Goal: Task Accomplishment & Management: Use online tool/utility

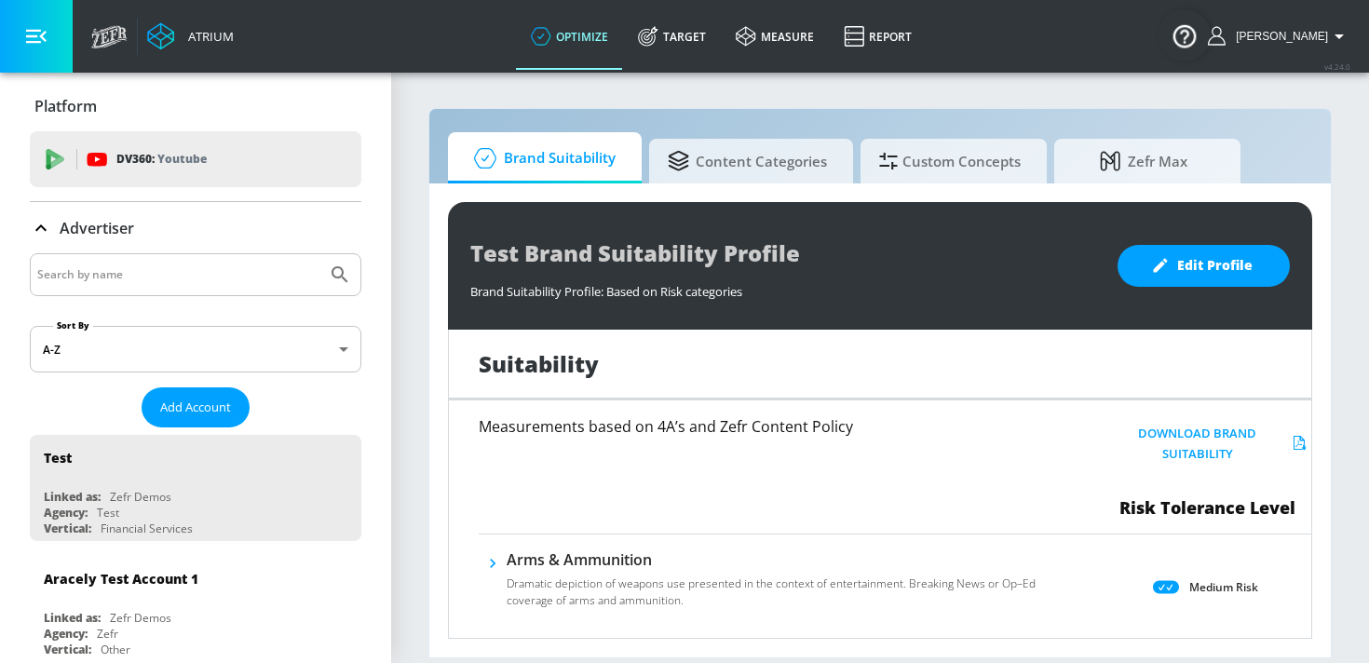
click at [184, 271] on input "Search by name" at bounding box center [178, 275] width 282 height 24
type input "NFCU"
click at [319, 254] on button "Submit Search" at bounding box center [339, 274] width 41 height 41
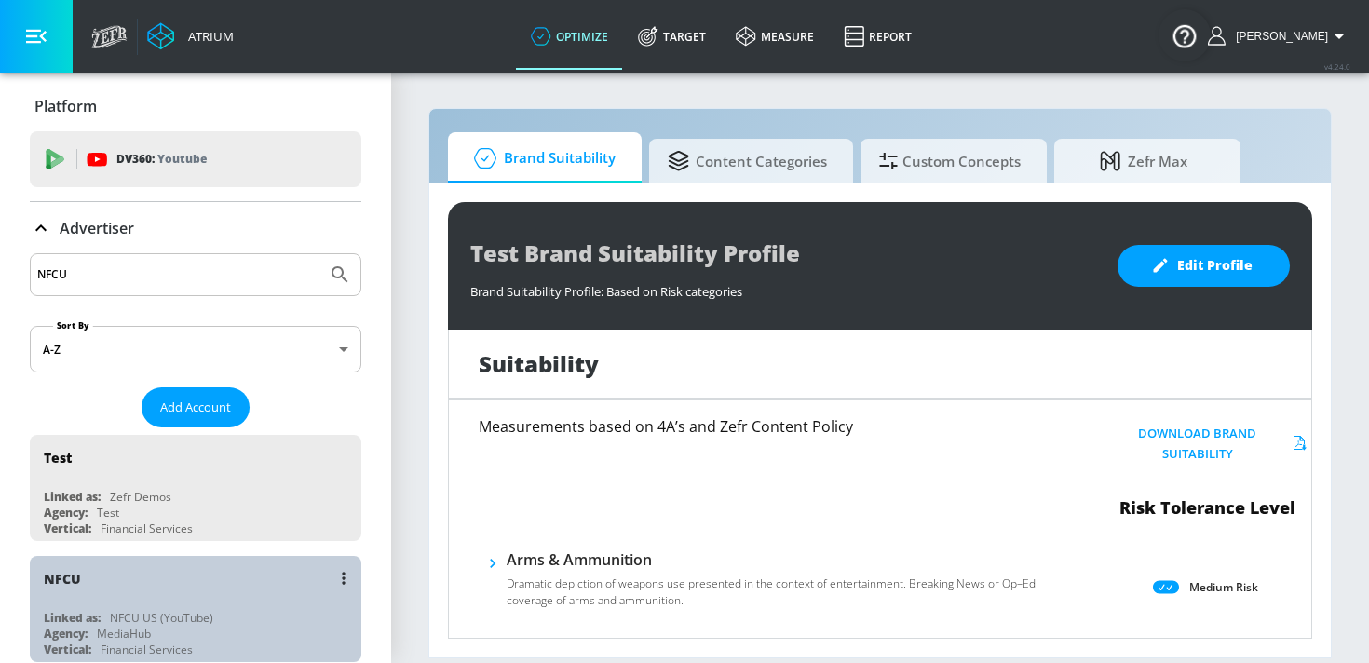
click at [83, 584] on div "NFCU" at bounding box center [200, 578] width 313 height 45
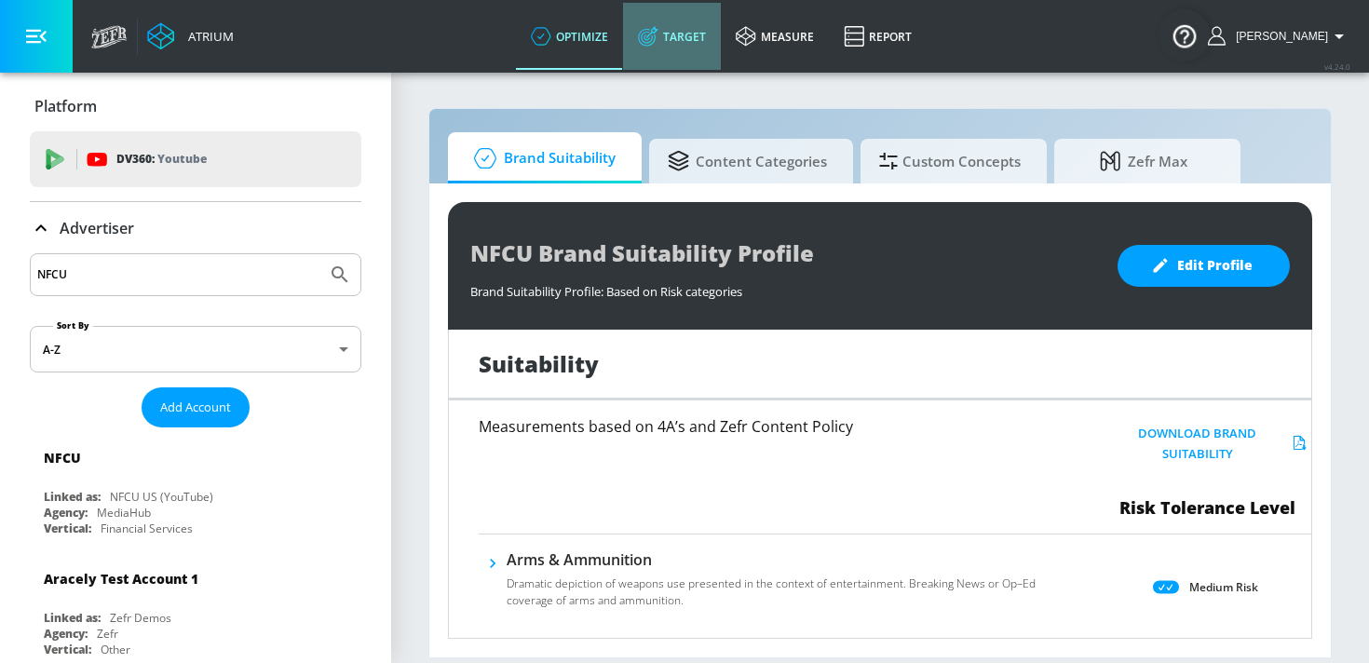
click at [710, 39] on link "Target" at bounding box center [672, 36] width 98 height 67
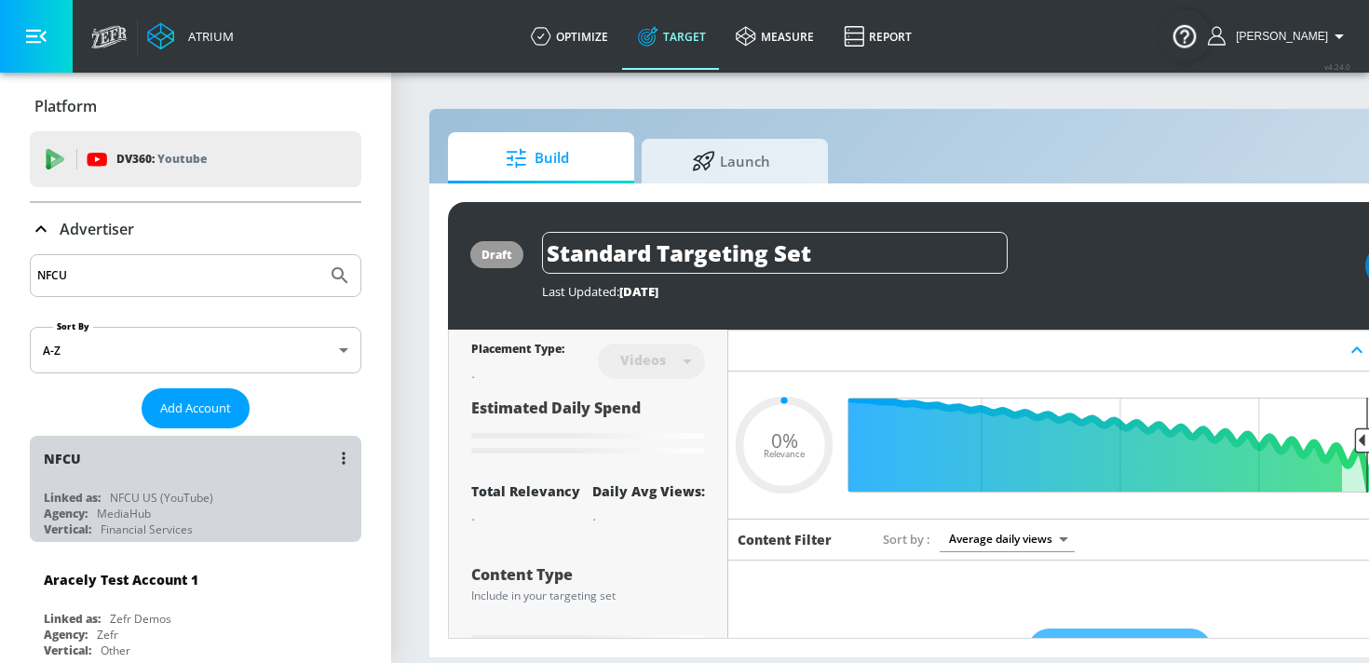
click at [230, 456] on div "NFCU" at bounding box center [200, 458] width 313 height 45
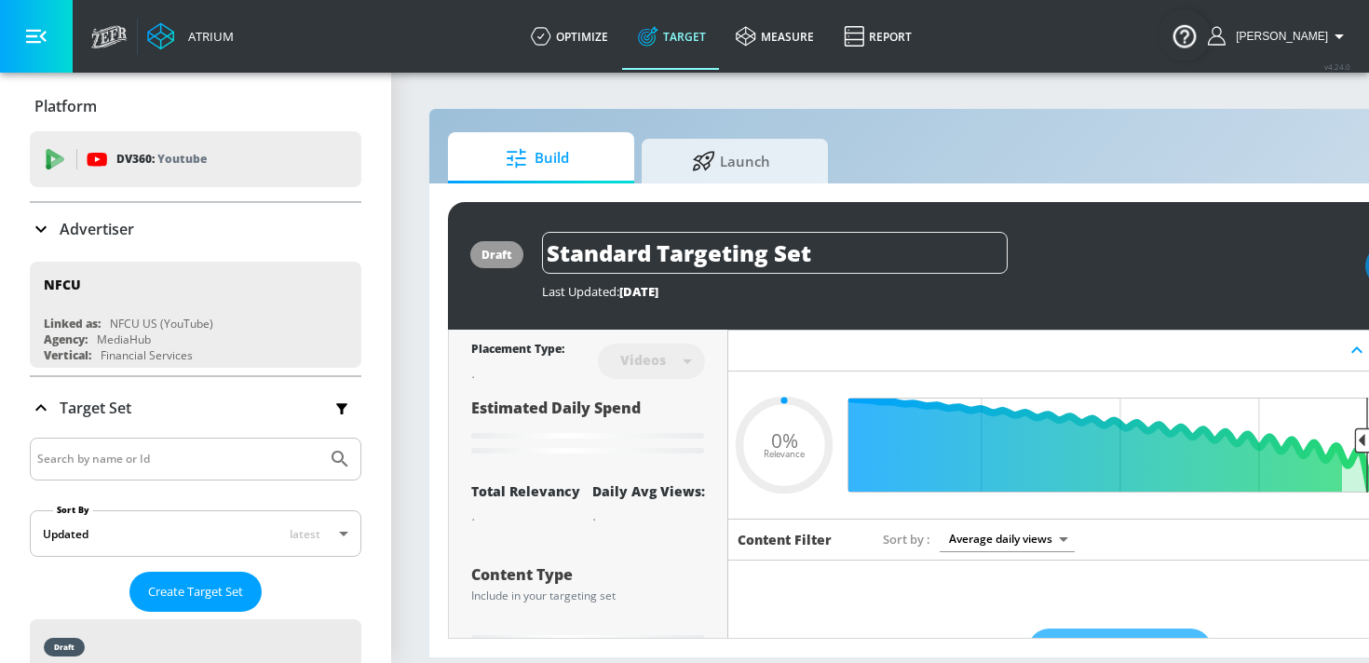
type input "0.6"
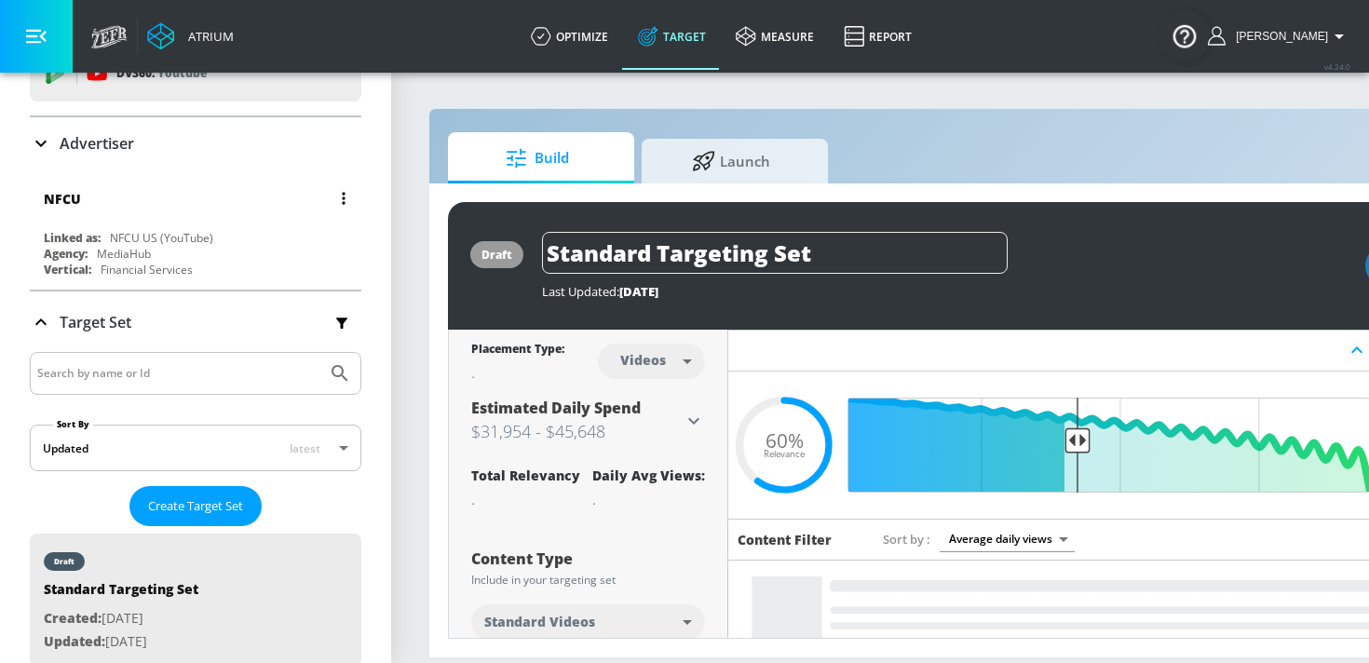
scroll to position [84, 0]
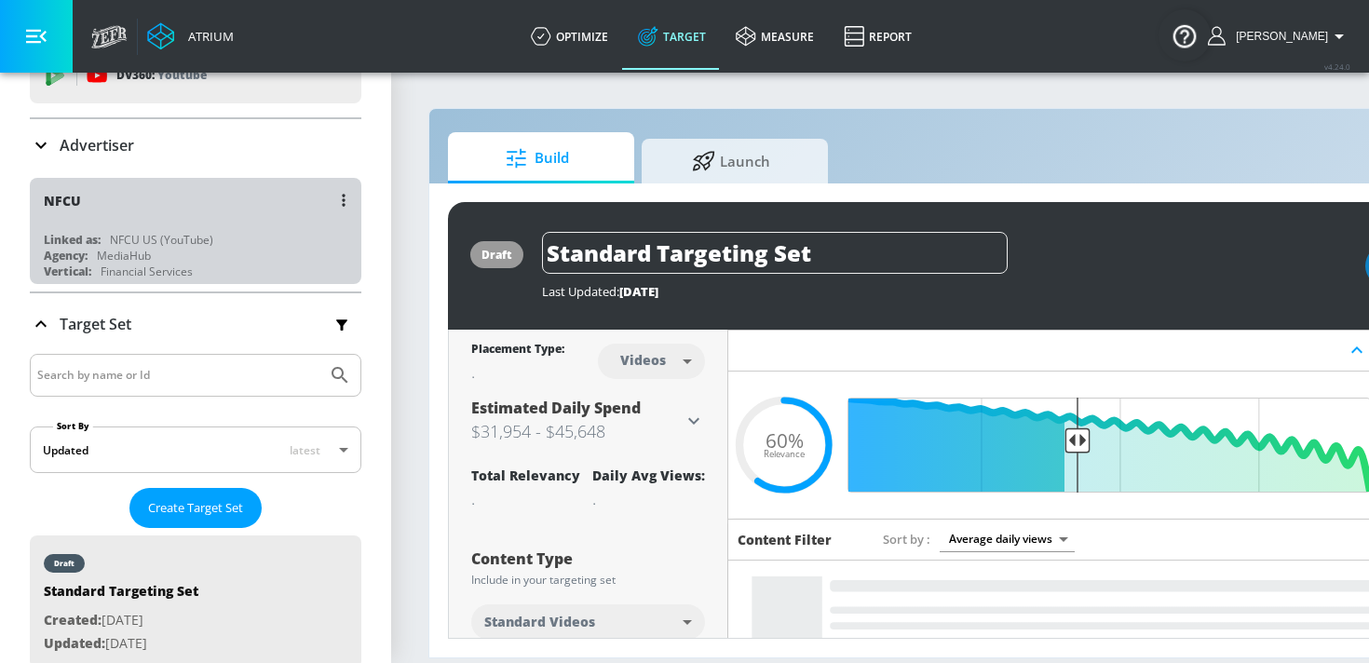
click at [168, 239] on div "NFCU US (YouTube)" at bounding box center [161, 240] width 103 height 16
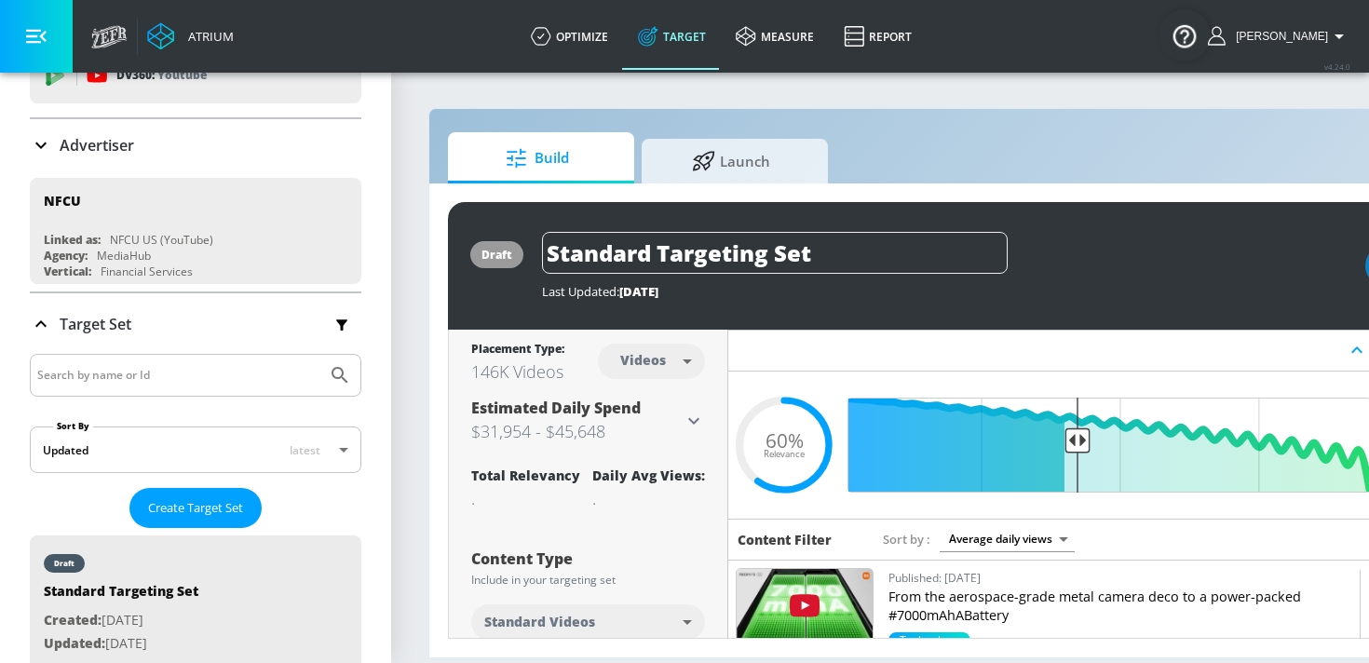
click at [49, 323] on icon at bounding box center [41, 324] width 22 height 22
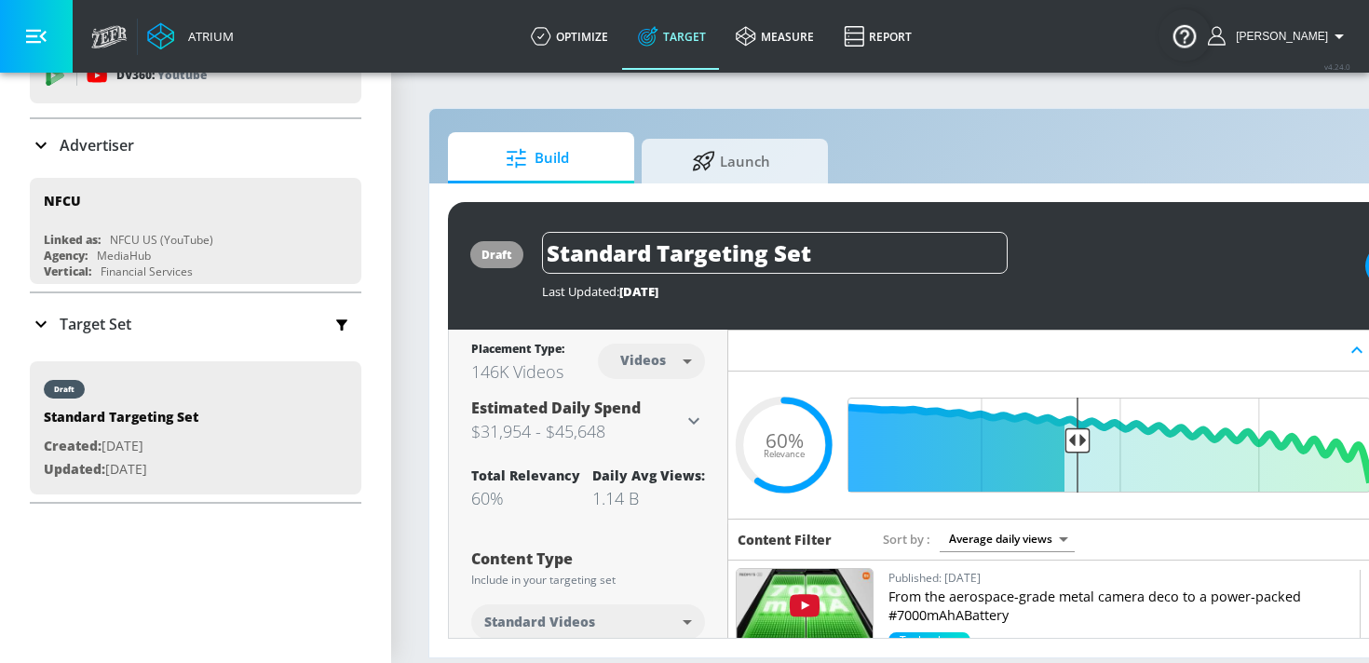
click at [49, 323] on icon at bounding box center [41, 324] width 22 height 22
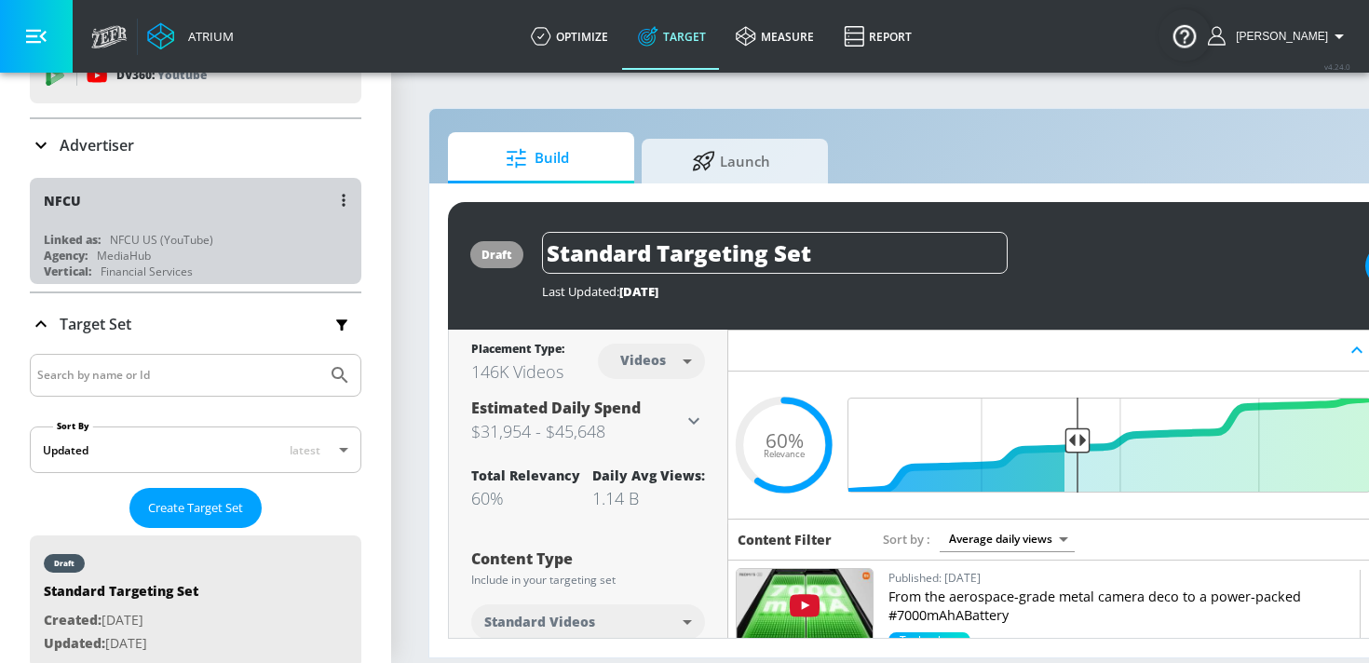
click at [123, 228] on div "NFCU Linked as: NFCU US (YouTube) Agency: MediaHub Vertical: Financial Services" at bounding box center [195, 231] width 331 height 106
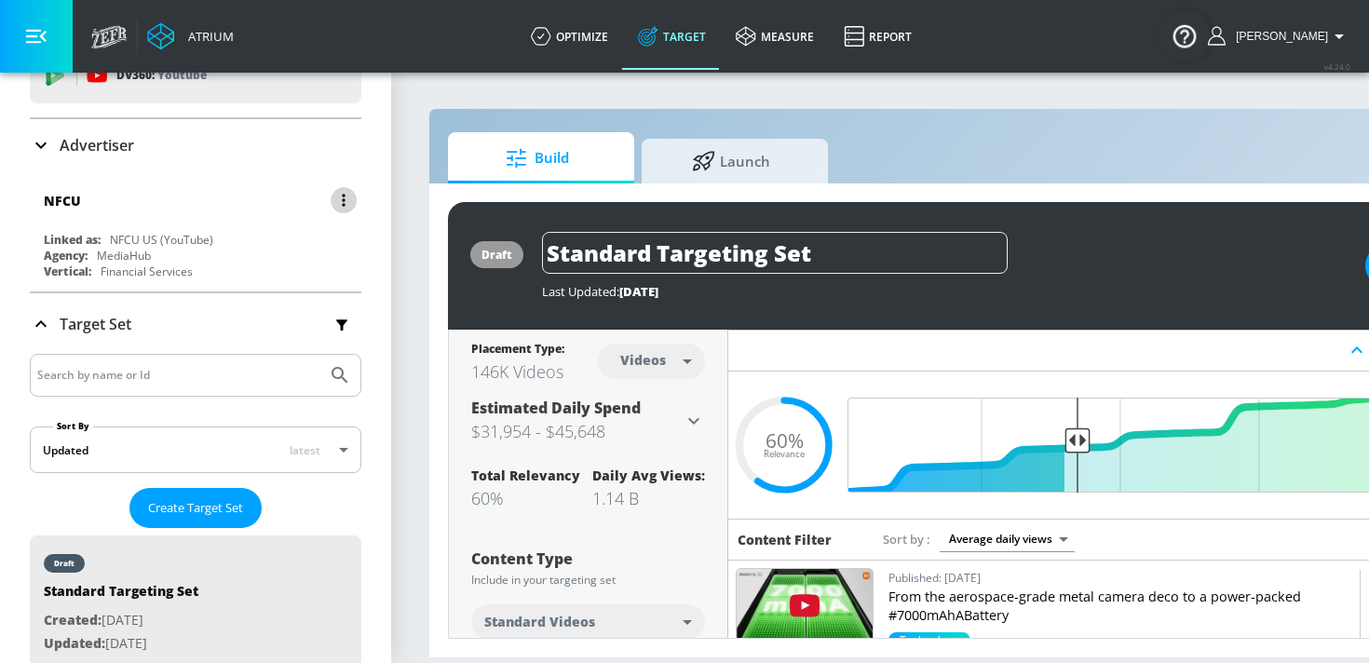
click at [345, 200] on button "button" at bounding box center [344, 200] width 26 height 26
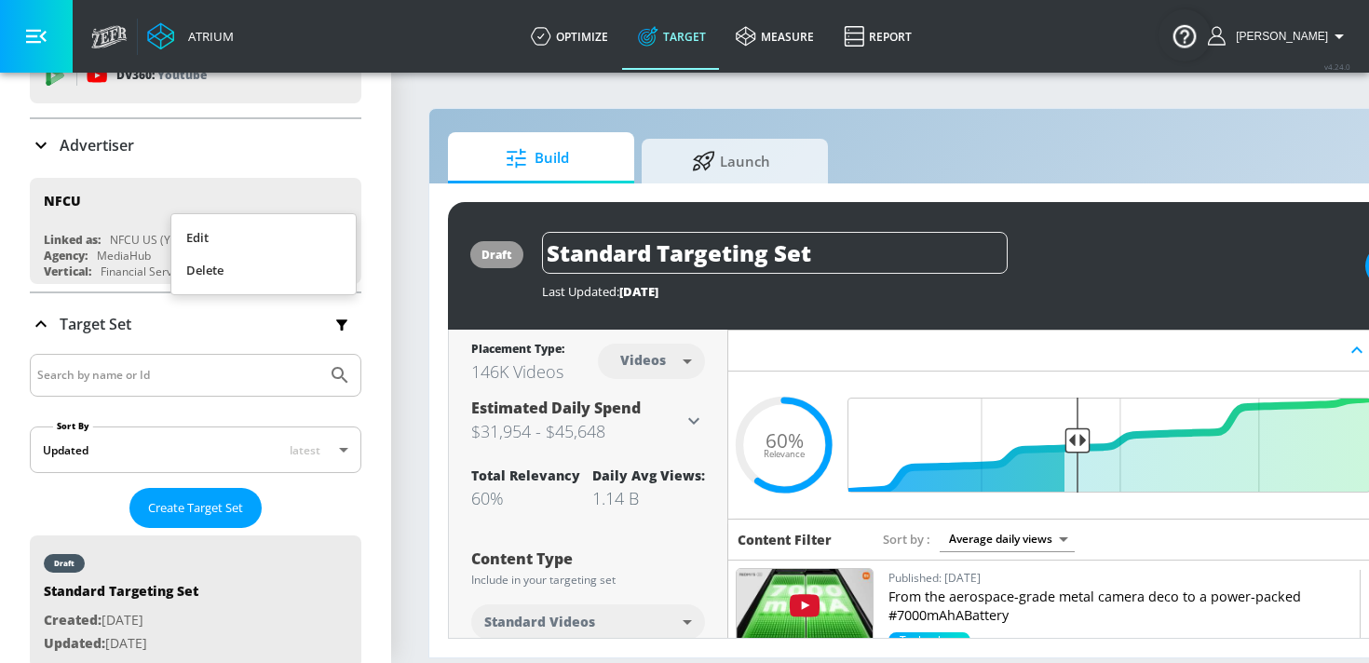
click at [74, 291] on div at bounding box center [684, 331] width 1369 height 663
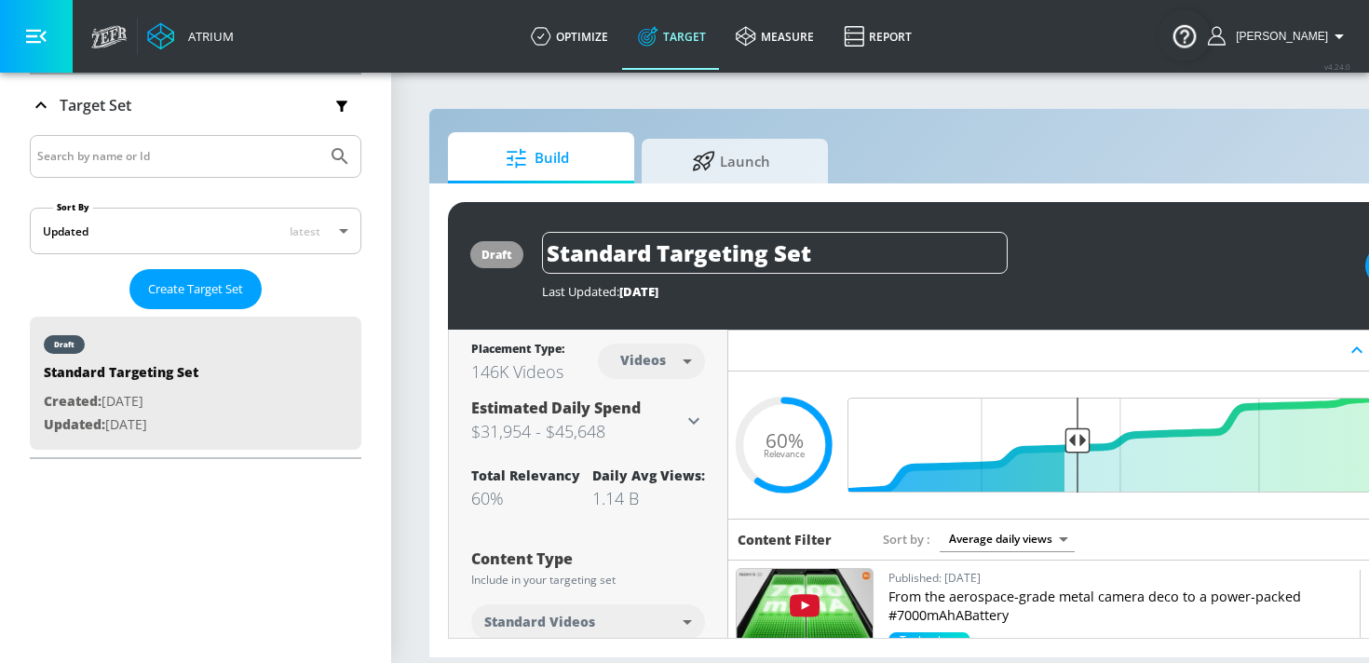
scroll to position [0, 0]
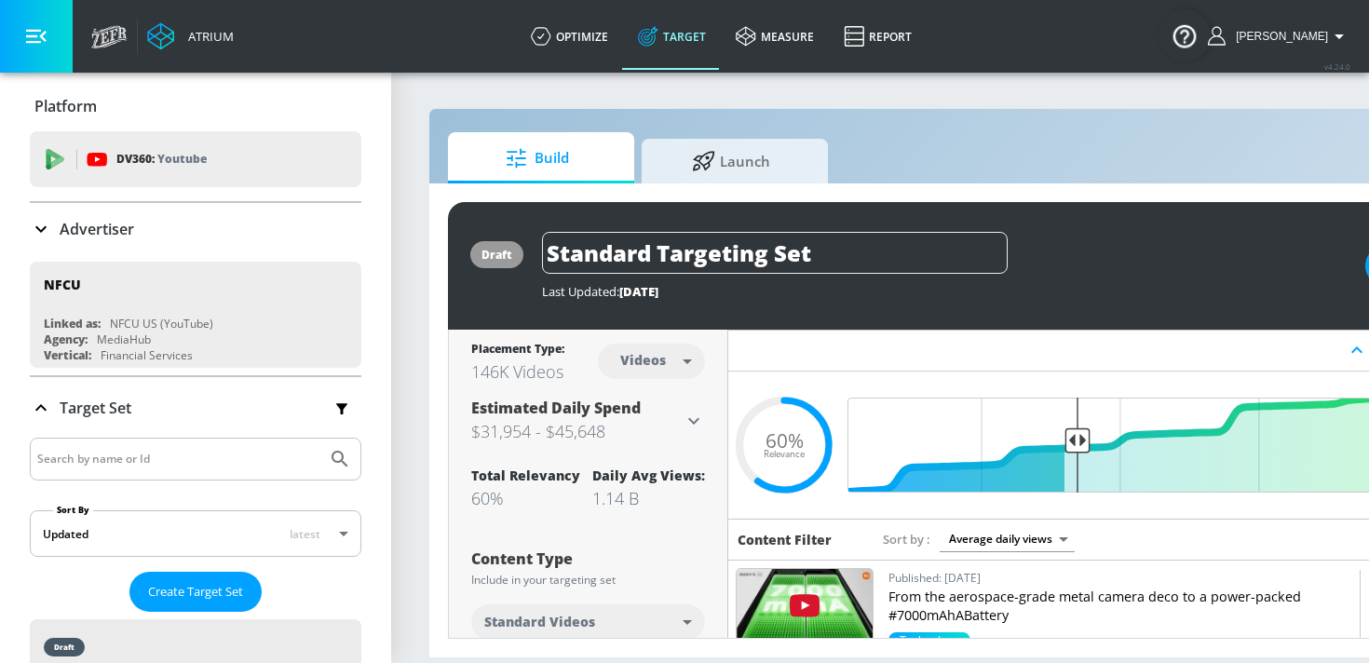
click at [46, 229] on icon at bounding box center [41, 229] width 22 height 22
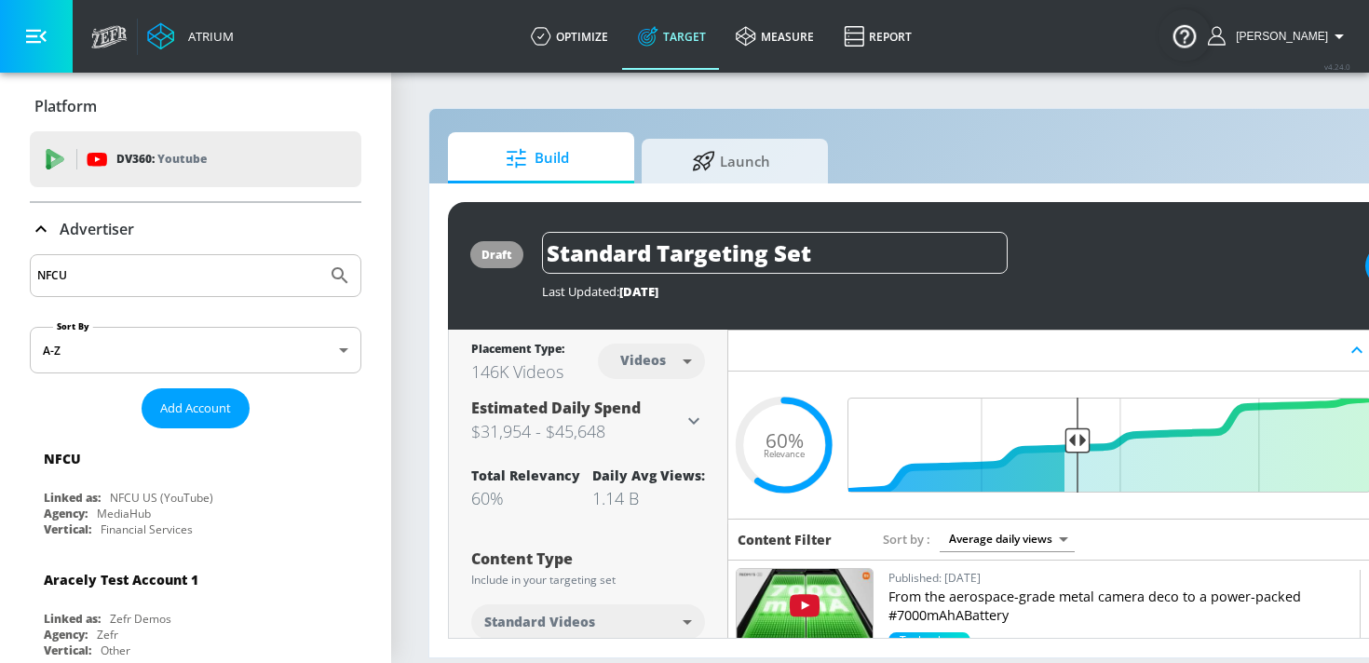
drag, startPoint x: 123, startPoint y: 275, endPoint x: 25, endPoint y: 275, distance: 97.8
type input "navy federal"
click at [319, 255] on button "Submit Search" at bounding box center [339, 275] width 41 height 41
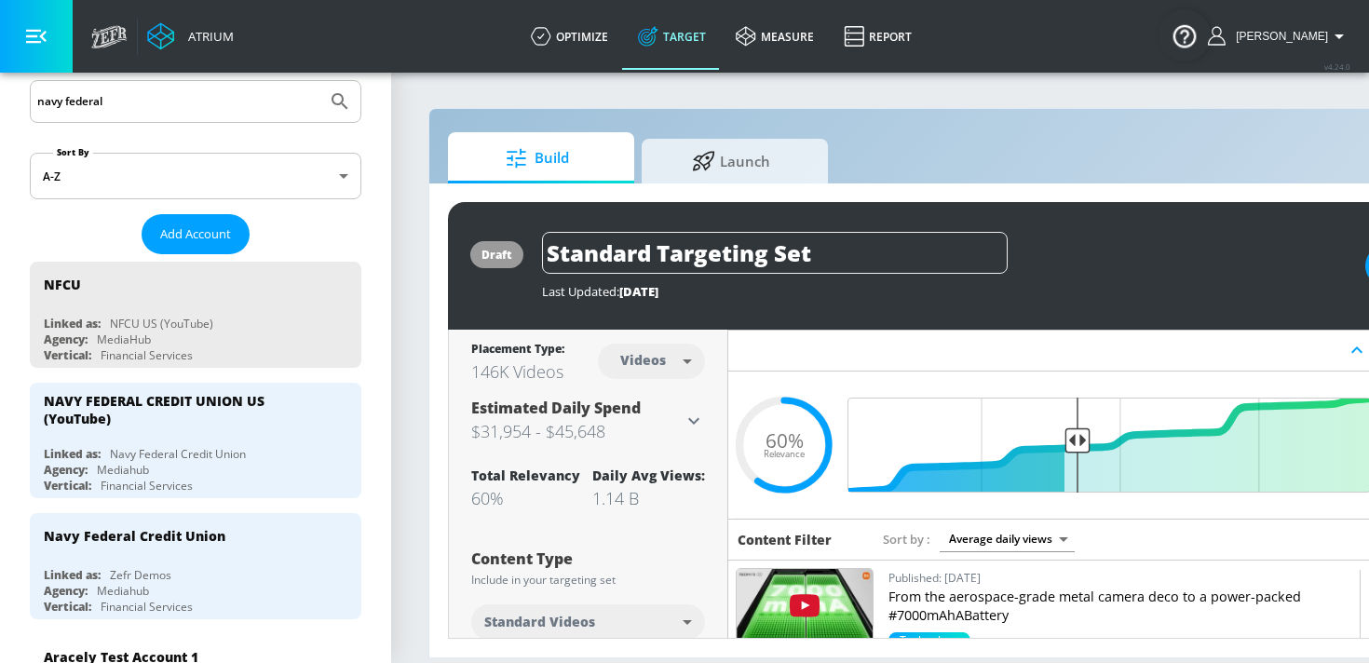
scroll to position [185, 0]
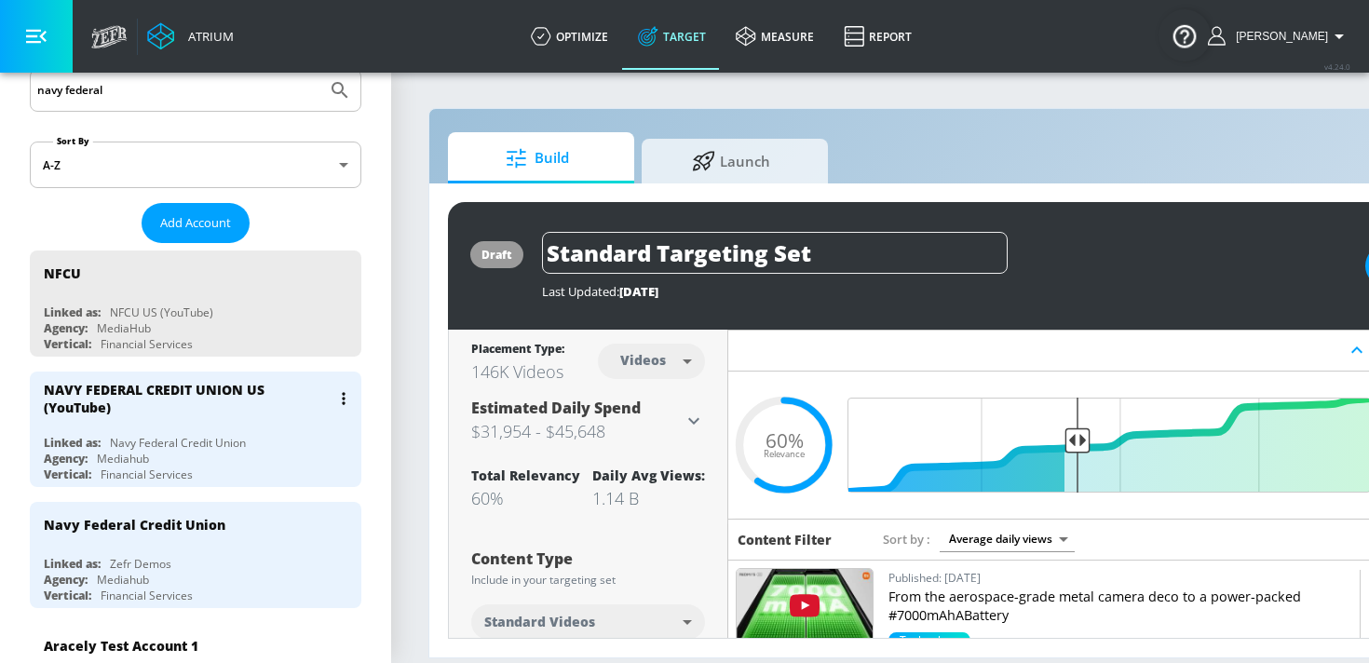
click at [137, 435] on div "Navy Federal Credit Union" at bounding box center [178, 443] width 136 height 16
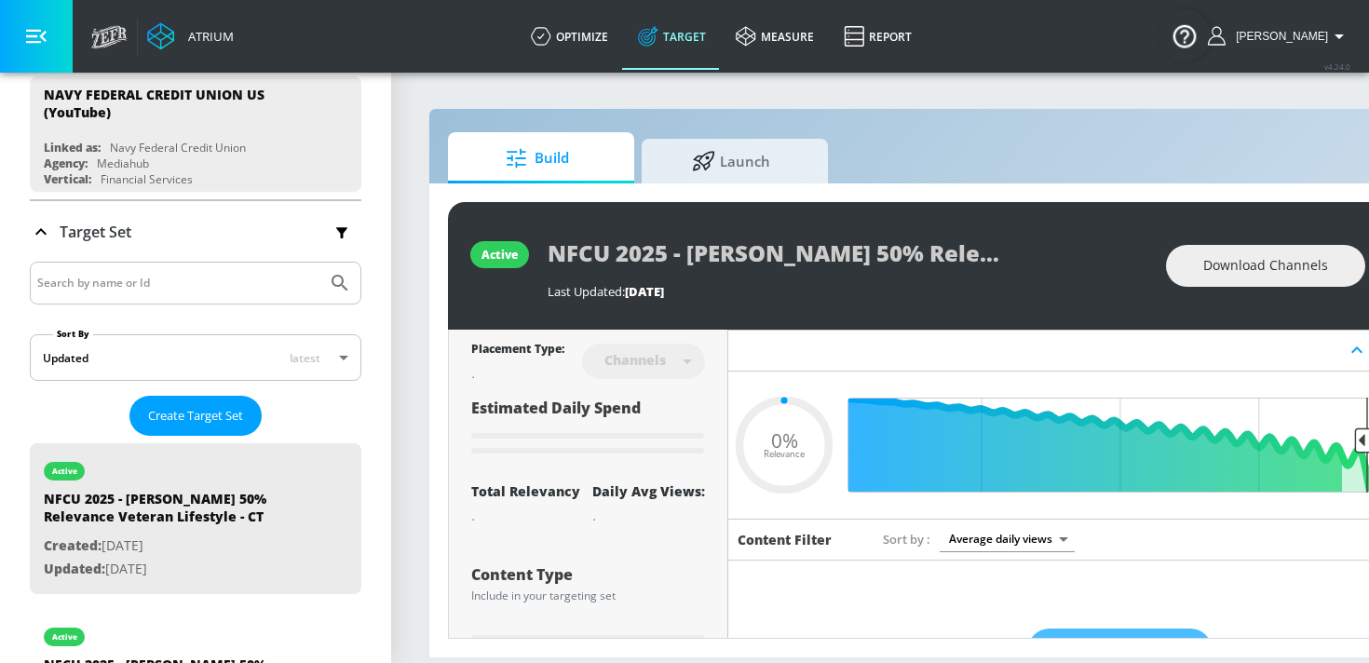
type input "0.05"
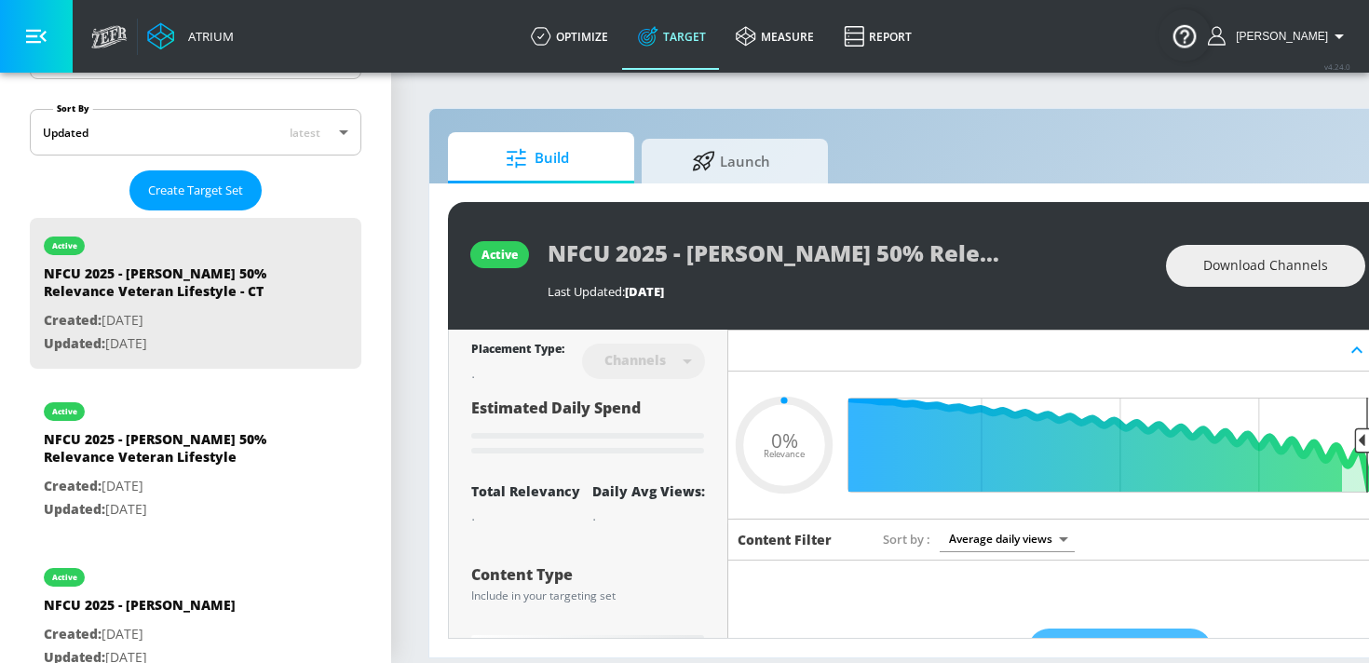
scroll to position [421, 0]
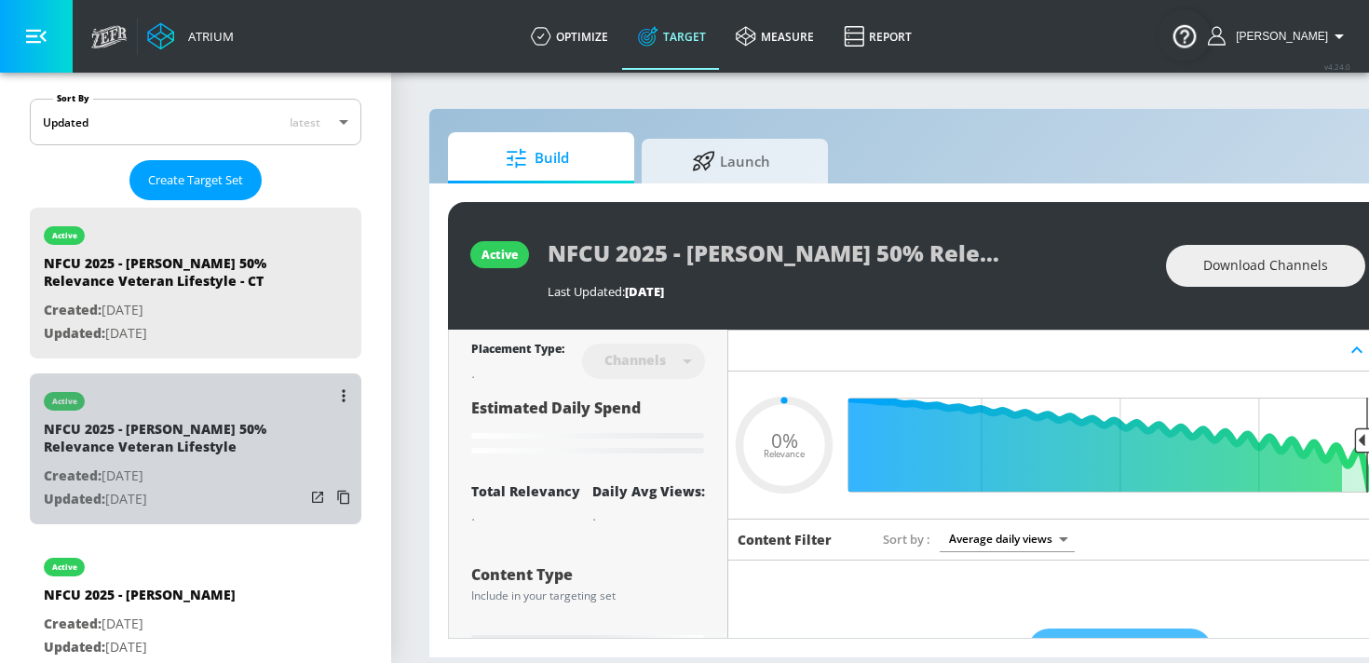
click at [191, 446] on div "NFCU 2025 - JAMES 50% Relevance Veteran Lifestyle" at bounding box center [174, 442] width 261 height 45
type input "NFCU 2025 - JAMES 50% Relevance Veteran Lifestyle"
type input "videos"
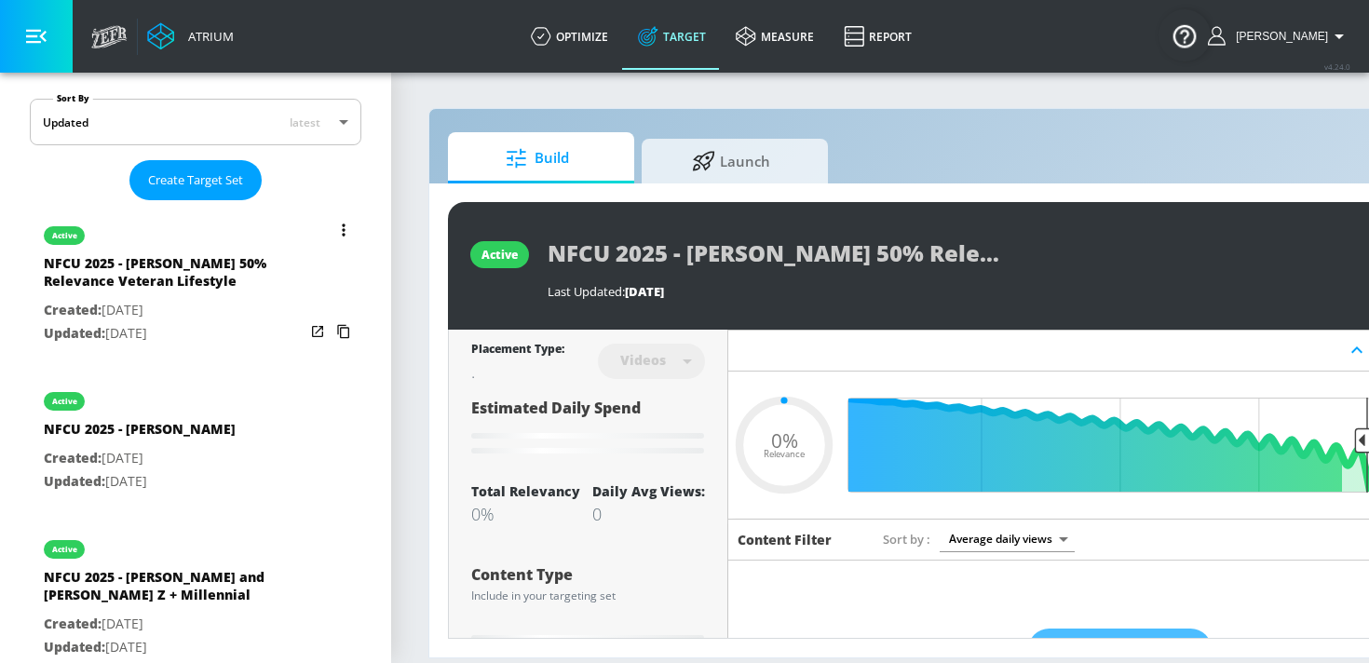
type input "0.71"
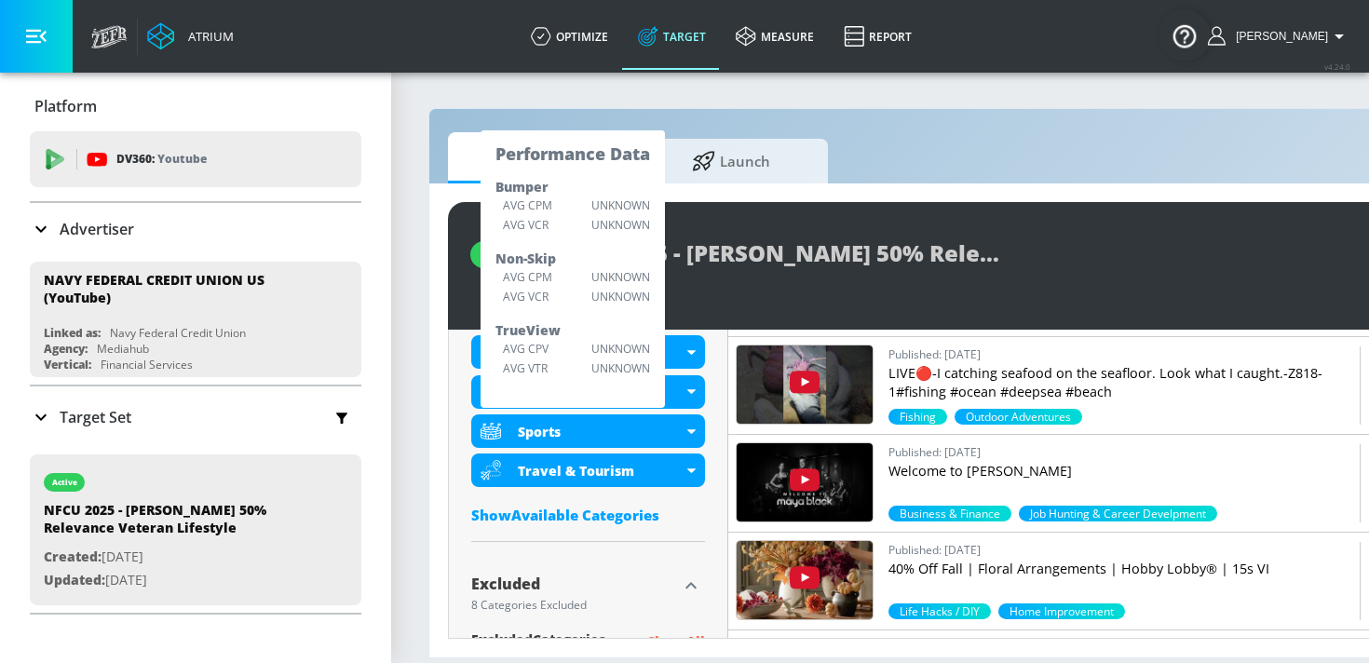
click at [40, 412] on icon at bounding box center [41, 417] width 22 height 22
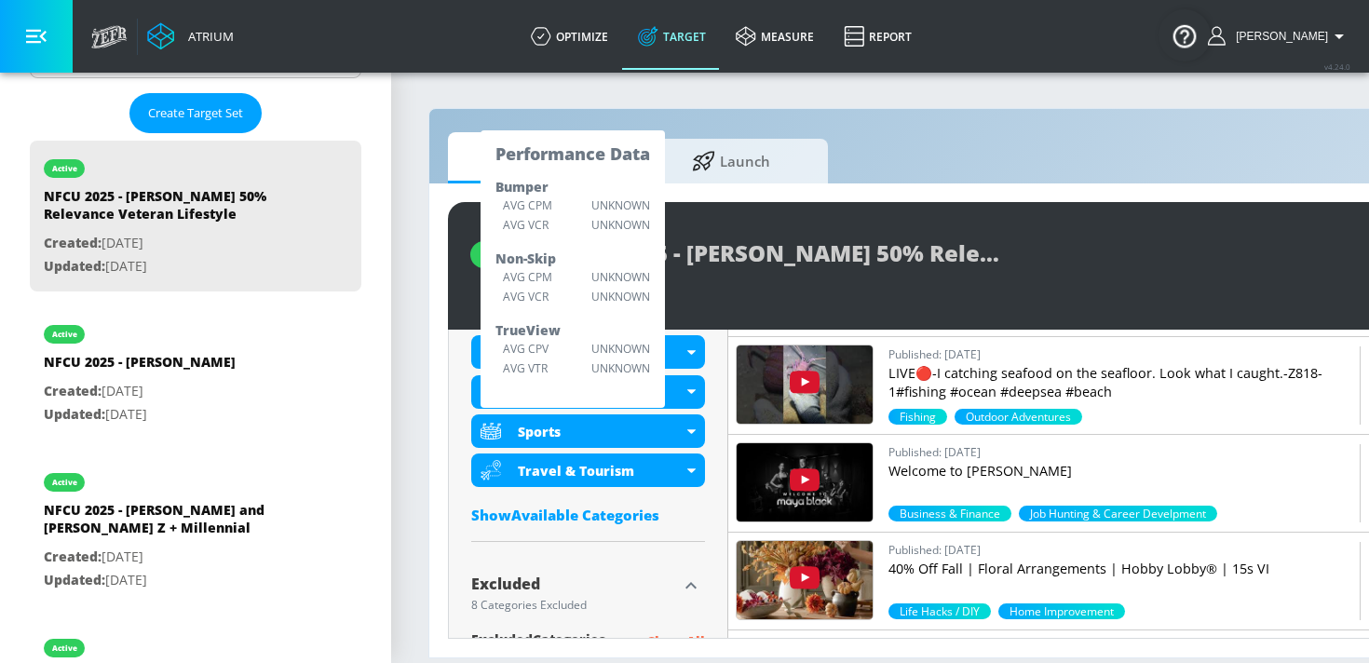
scroll to position [494, 0]
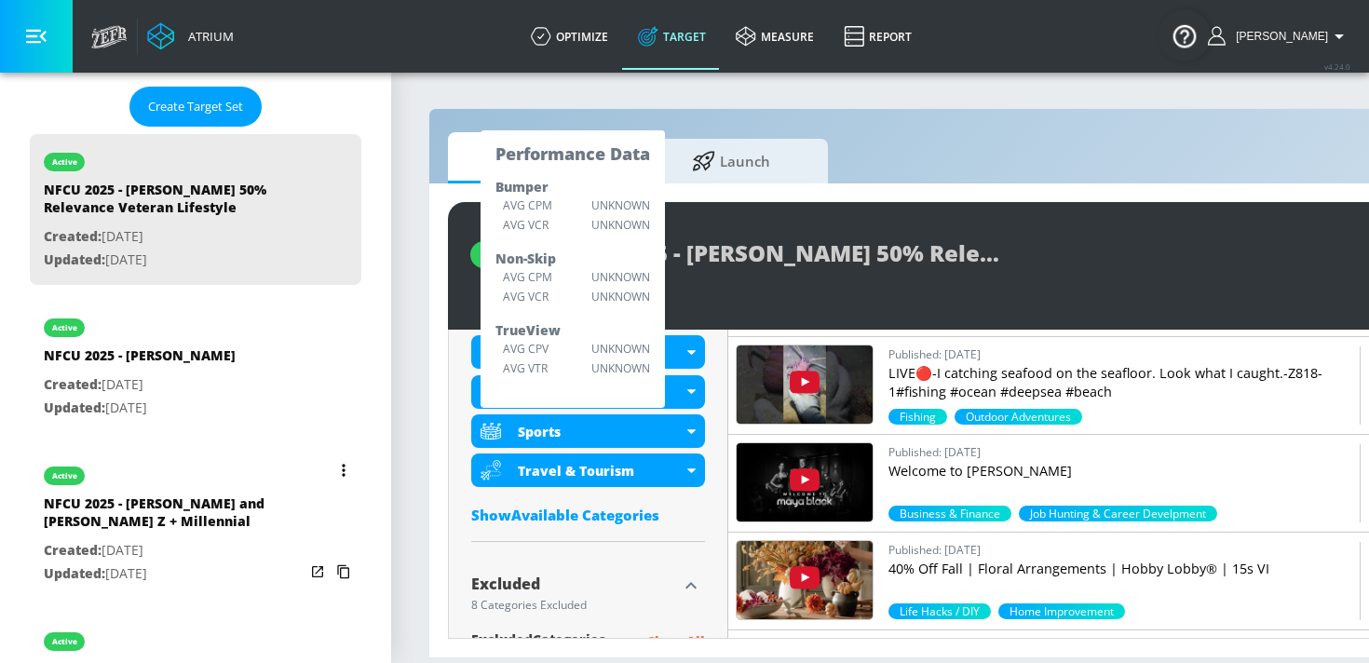
click at [129, 514] on div "NFCU 2025 - Zach and Jay - Gen Z + Millennial" at bounding box center [174, 516] width 261 height 45
type input "NFCU 2025 - Zach and Jay - Gen Z + Millennial"
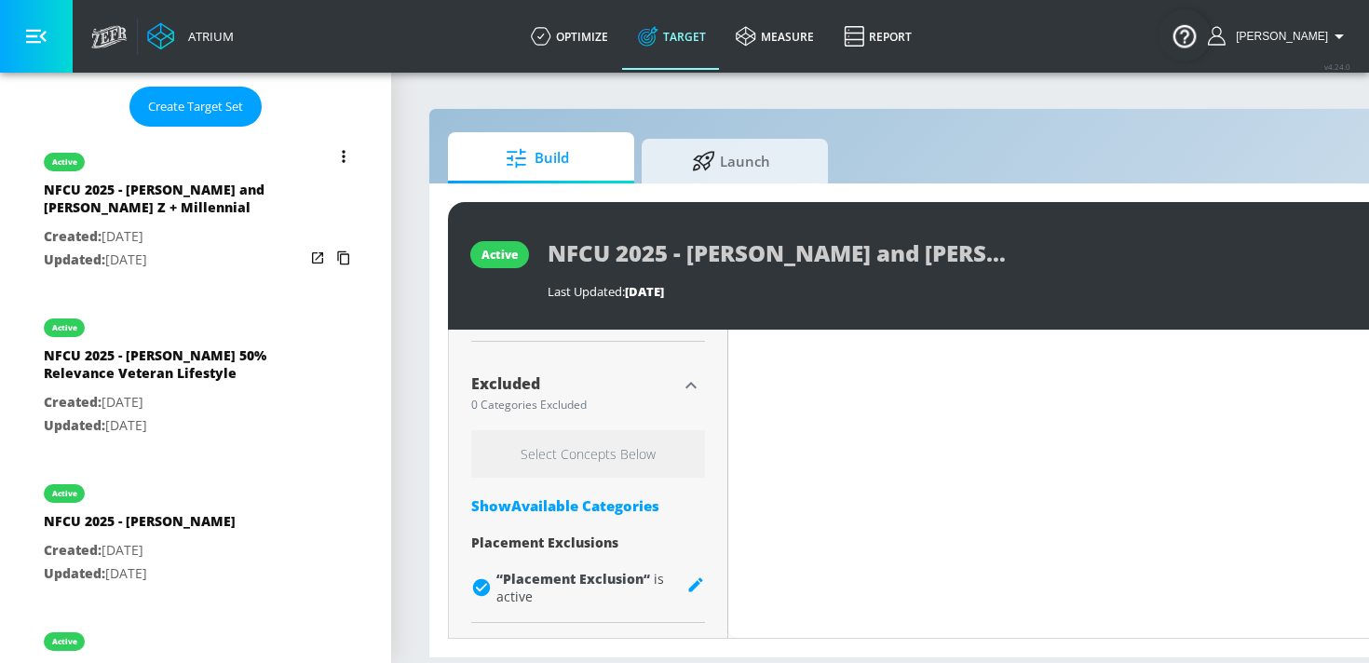
scroll to position [598, 0]
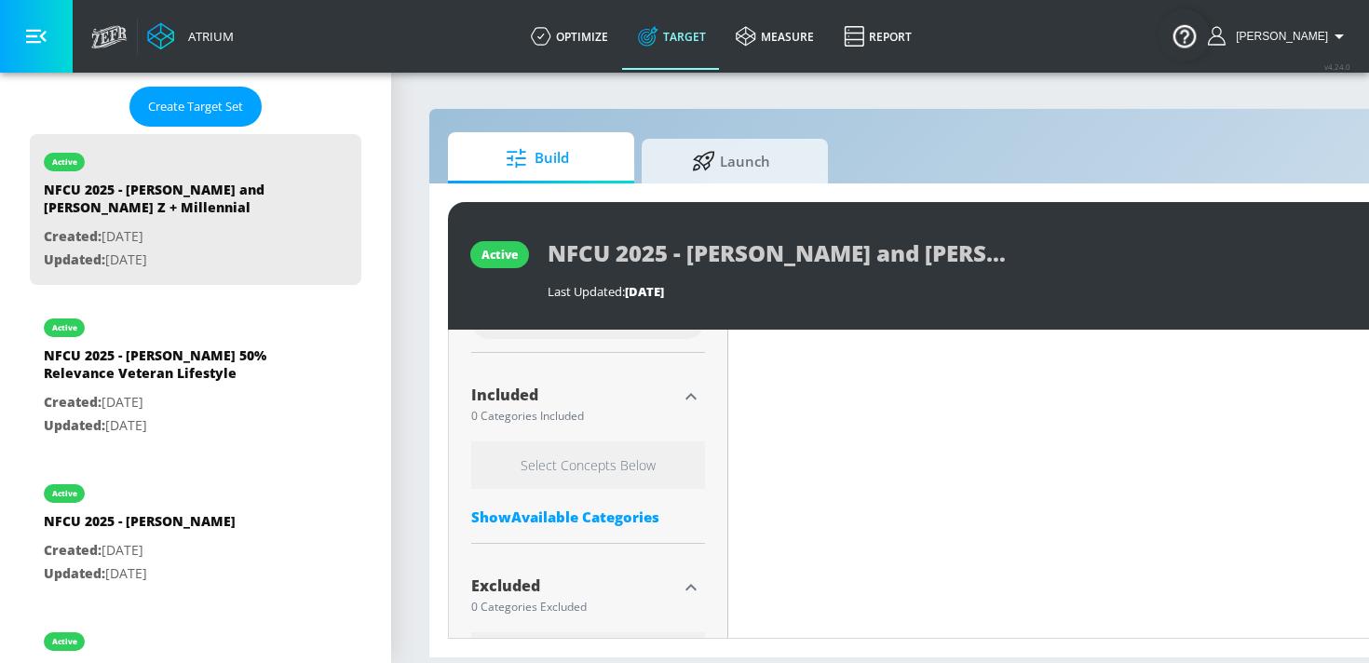
type input "0.71"
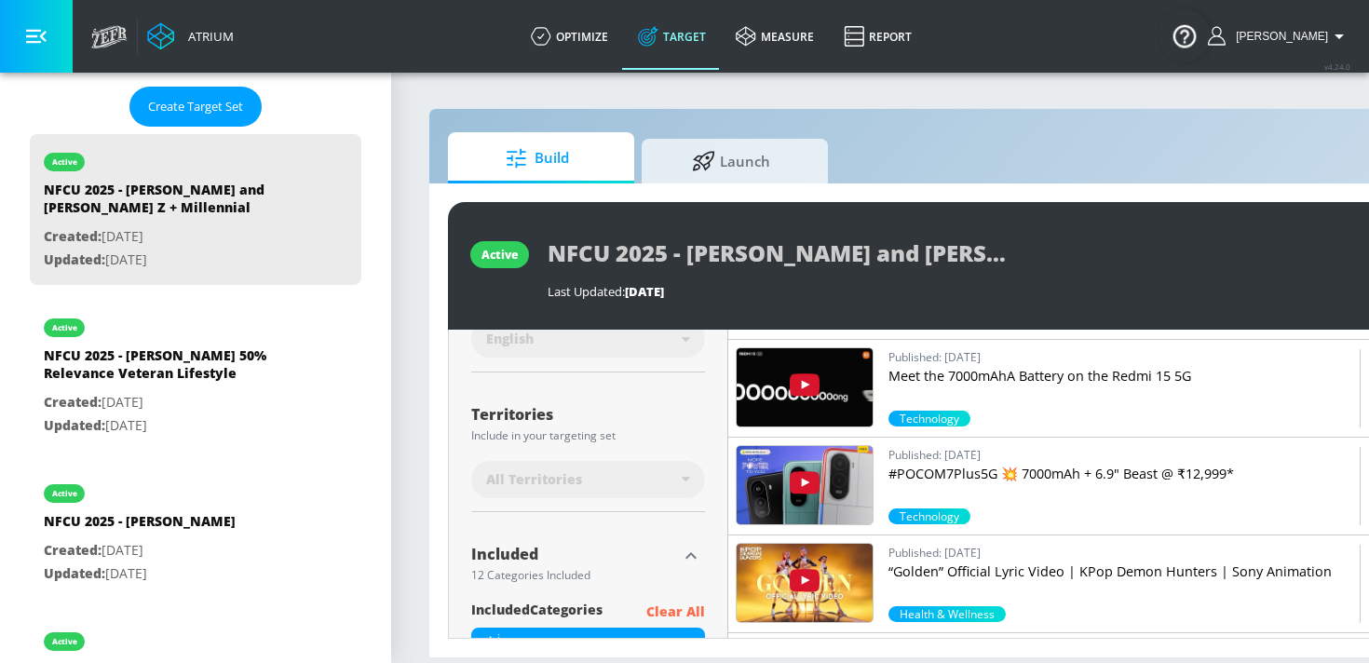
scroll to position [118, 0]
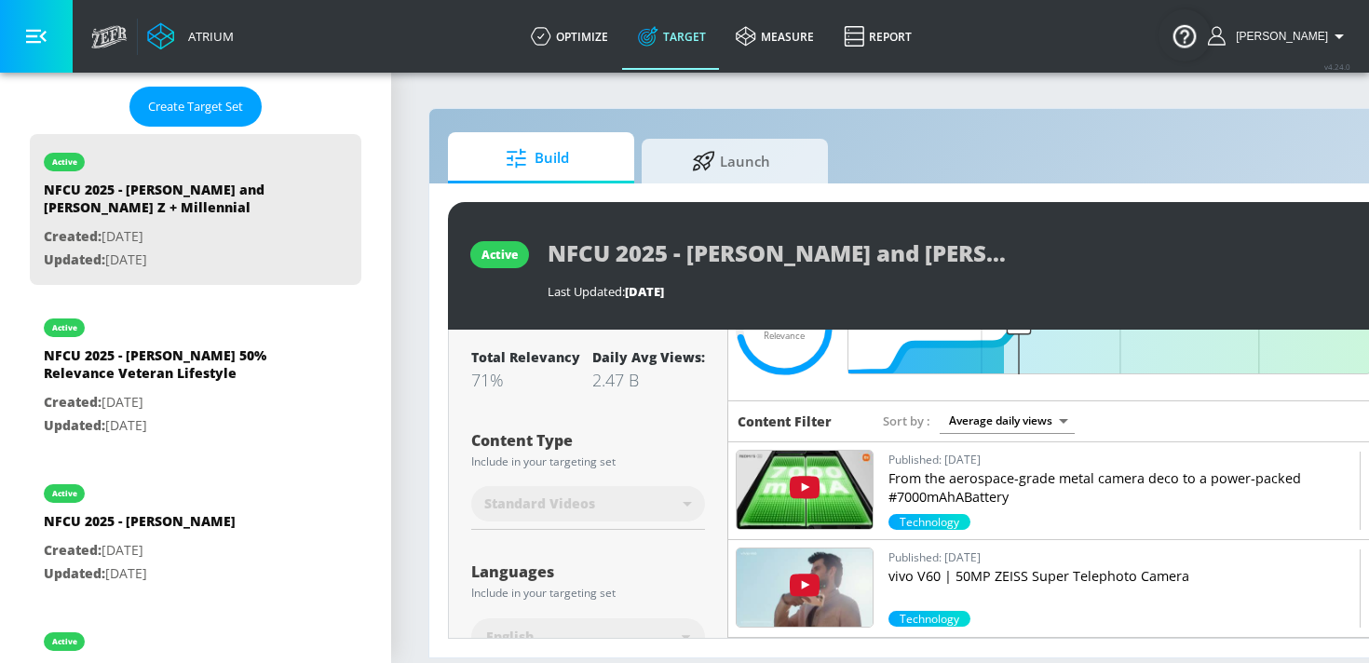
click at [972, 429] on body "Atrium optimize Target measure Report optimize Target measure Report v 4.24.0 K…" at bounding box center [684, 331] width 1369 height 663
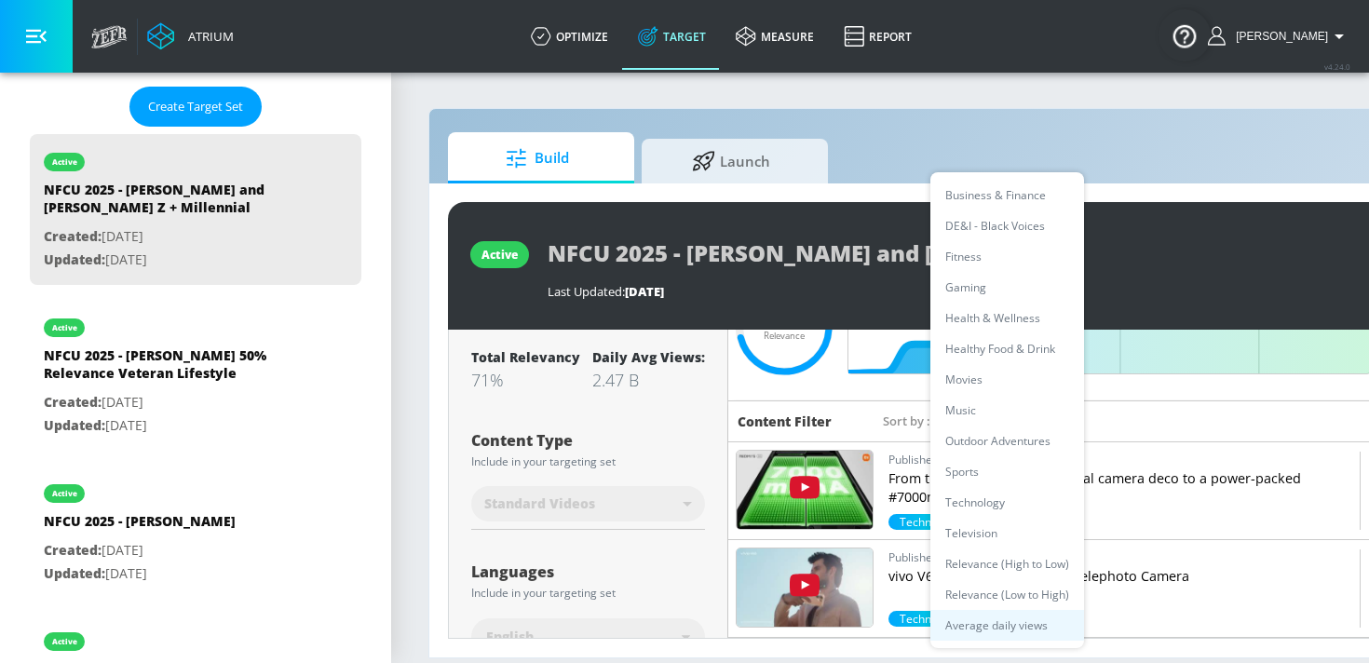
click at [958, 473] on li "Sports" at bounding box center [1007, 471] width 154 height 31
type input "94dd731d-856f-4359-9be3-86aab483409c"
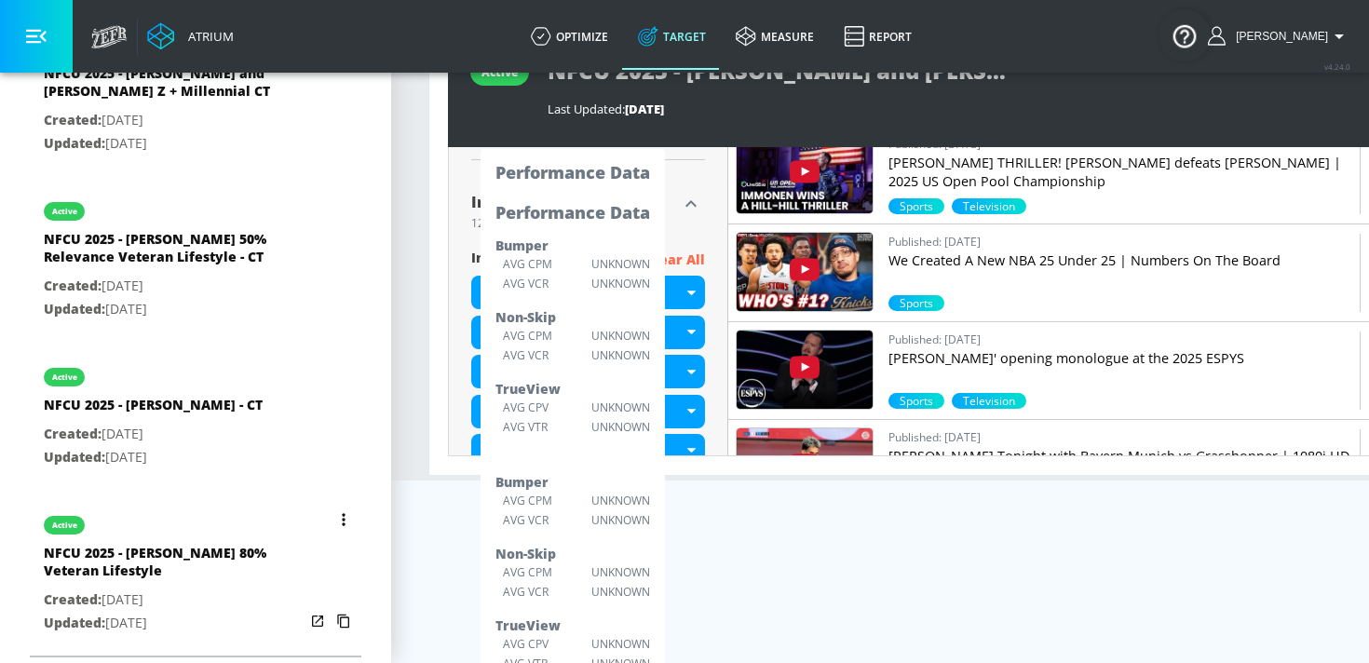
scroll to position [236, 0]
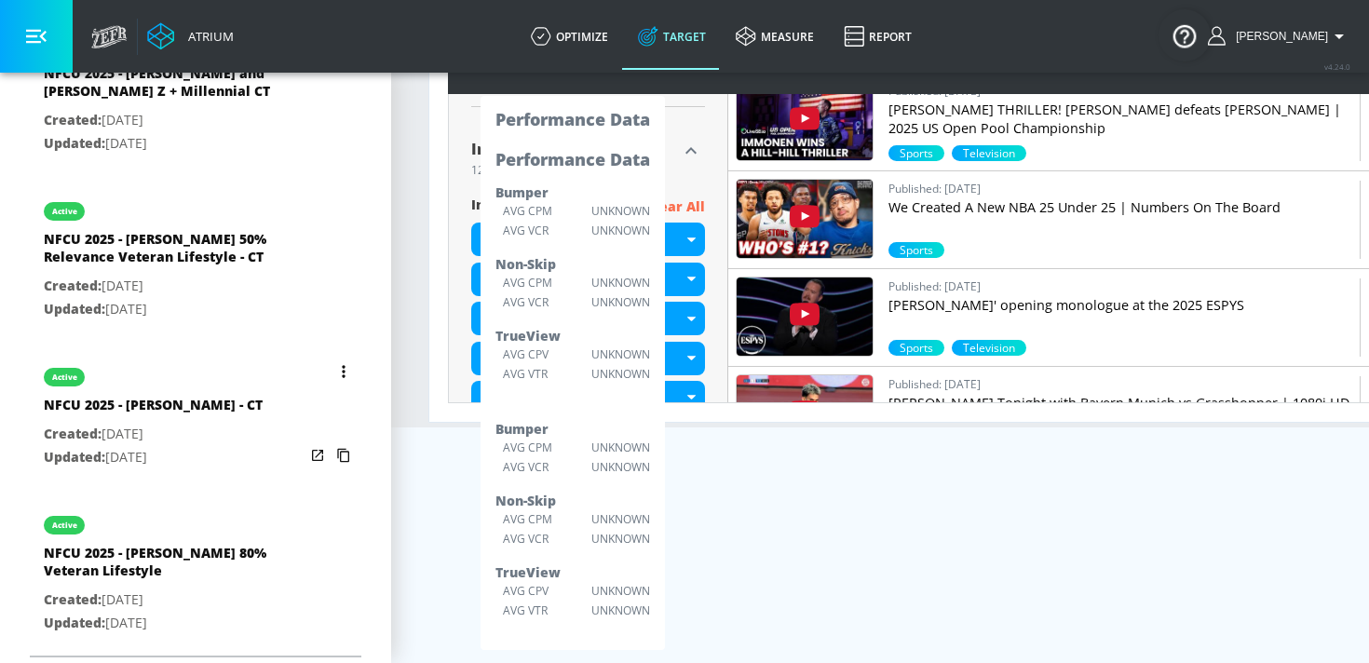
click at [142, 406] on div "NFCU 2025 - Mary - CT" at bounding box center [153, 409] width 219 height 27
type input "NFCU 2025 - Mary - CT"
type input "channels"
type input "0.05"
type input "avg_daily_views_last_7_days"
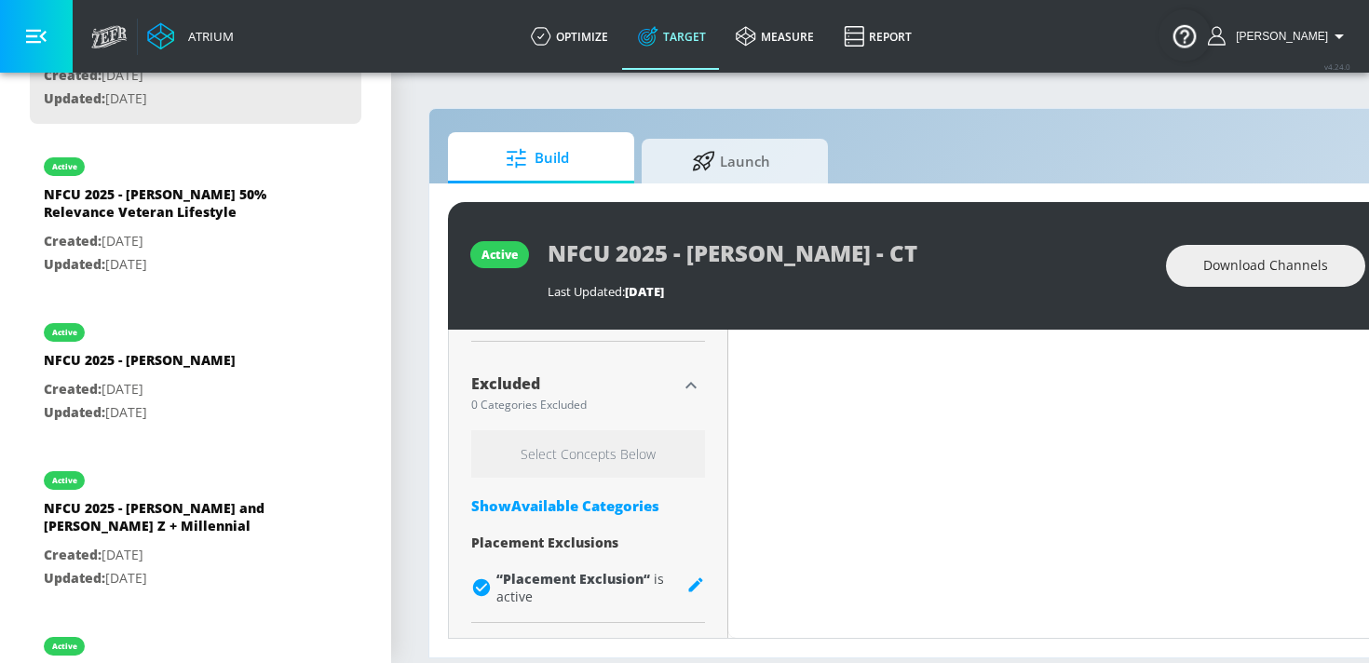
scroll to position [623, 0]
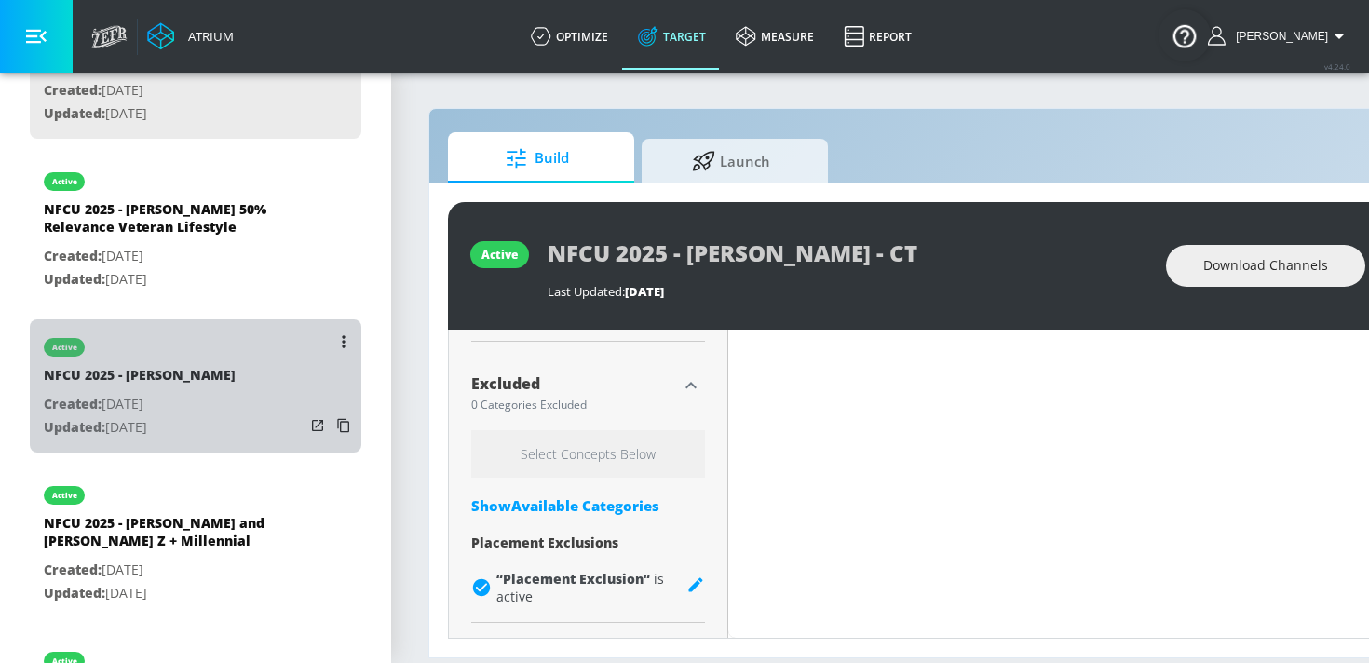
click at [155, 399] on p "Created: Oct. 10, 2024" at bounding box center [140, 404] width 192 height 23
type input "NFCU 2025 - Mary"
type input "videos"
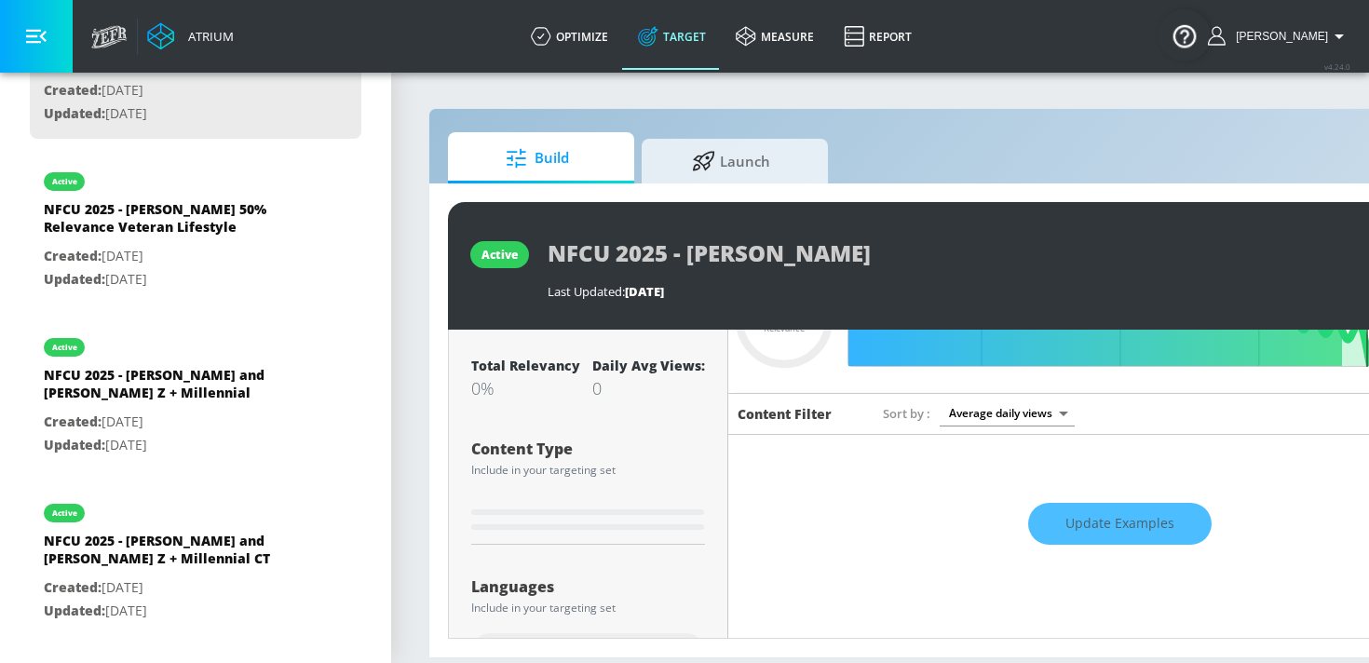
scroll to position [111, 0]
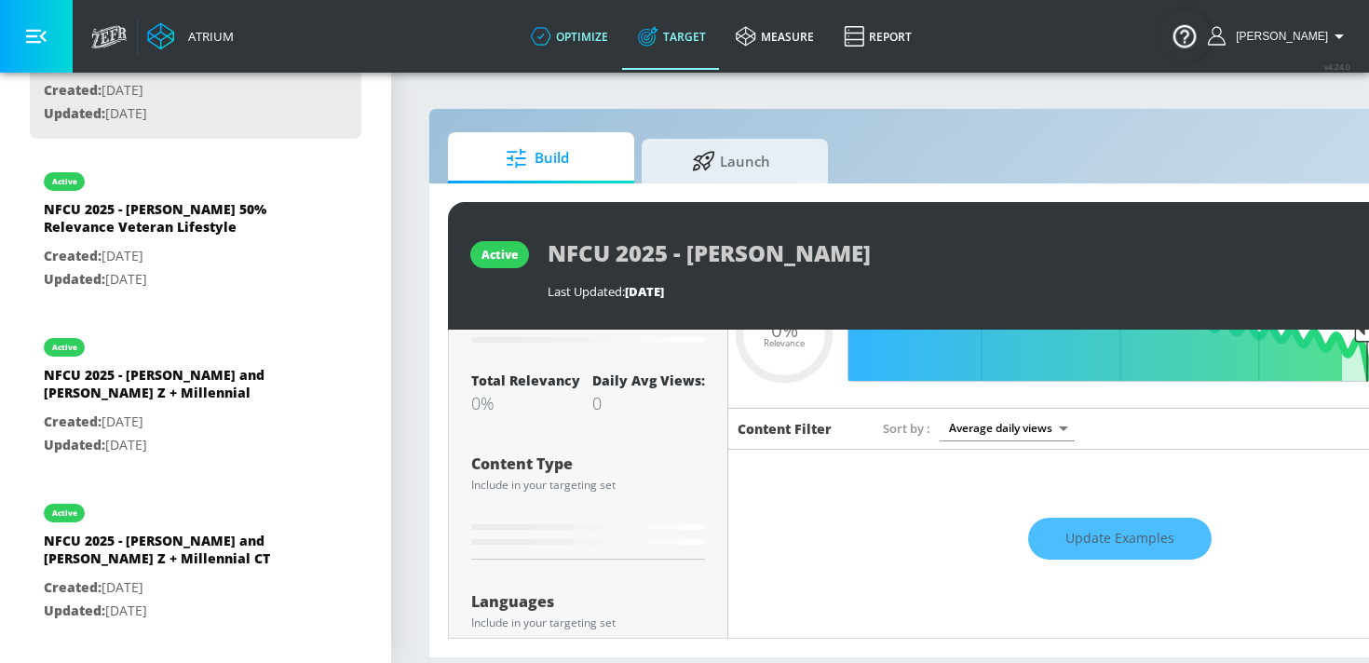
type input "0.73"
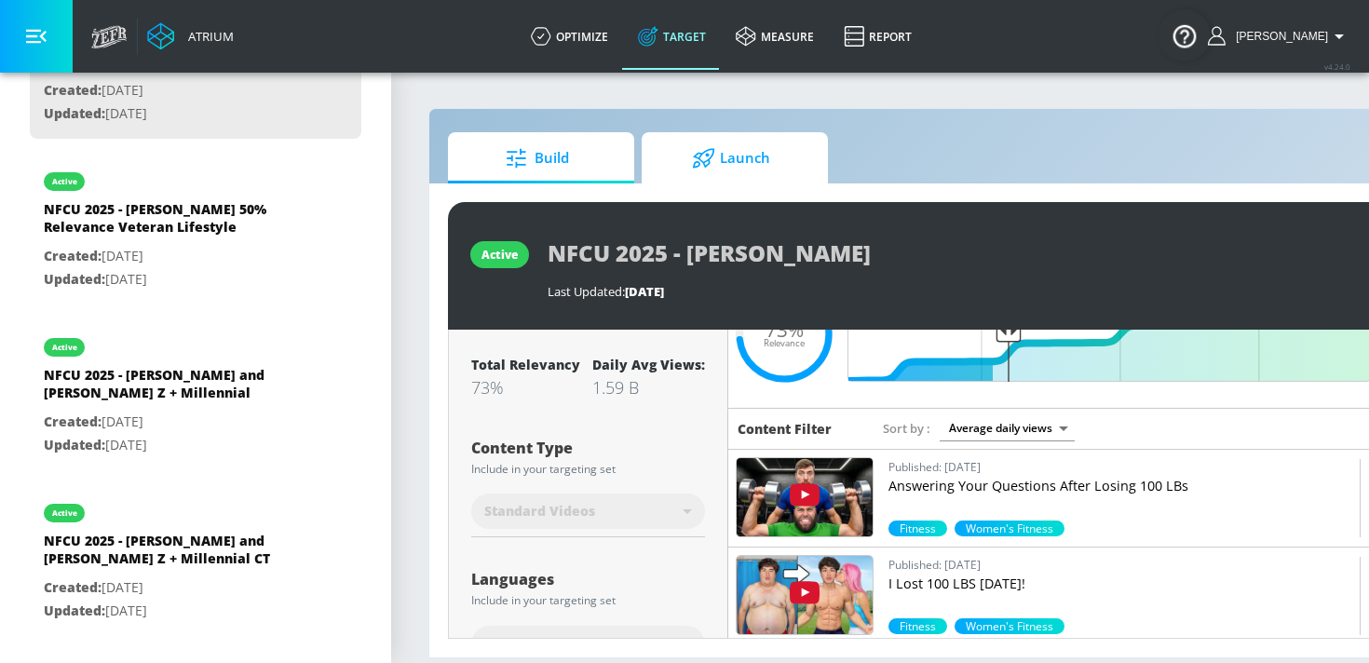
click at [732, 156] on span "Launch" at bounding box center [731, 158] width 142 height 45
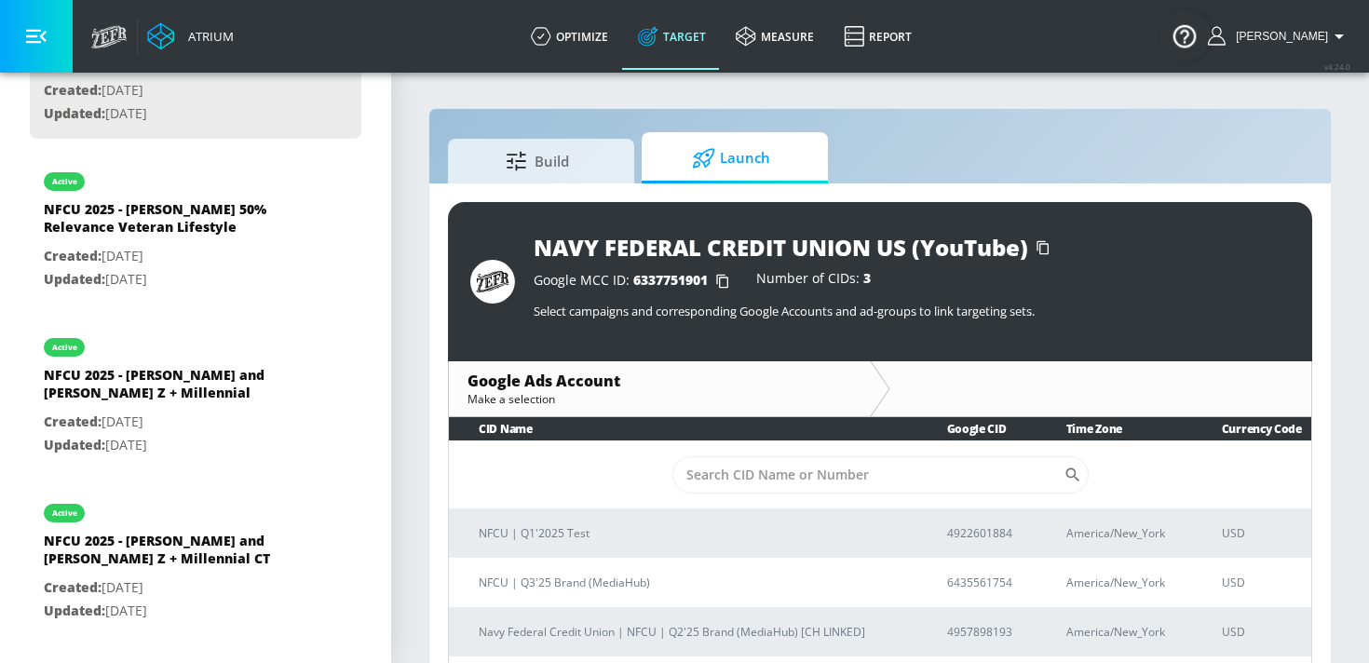
click at [696, 44] on link "Target" at bounding box center [672, 36] width 98 height 67
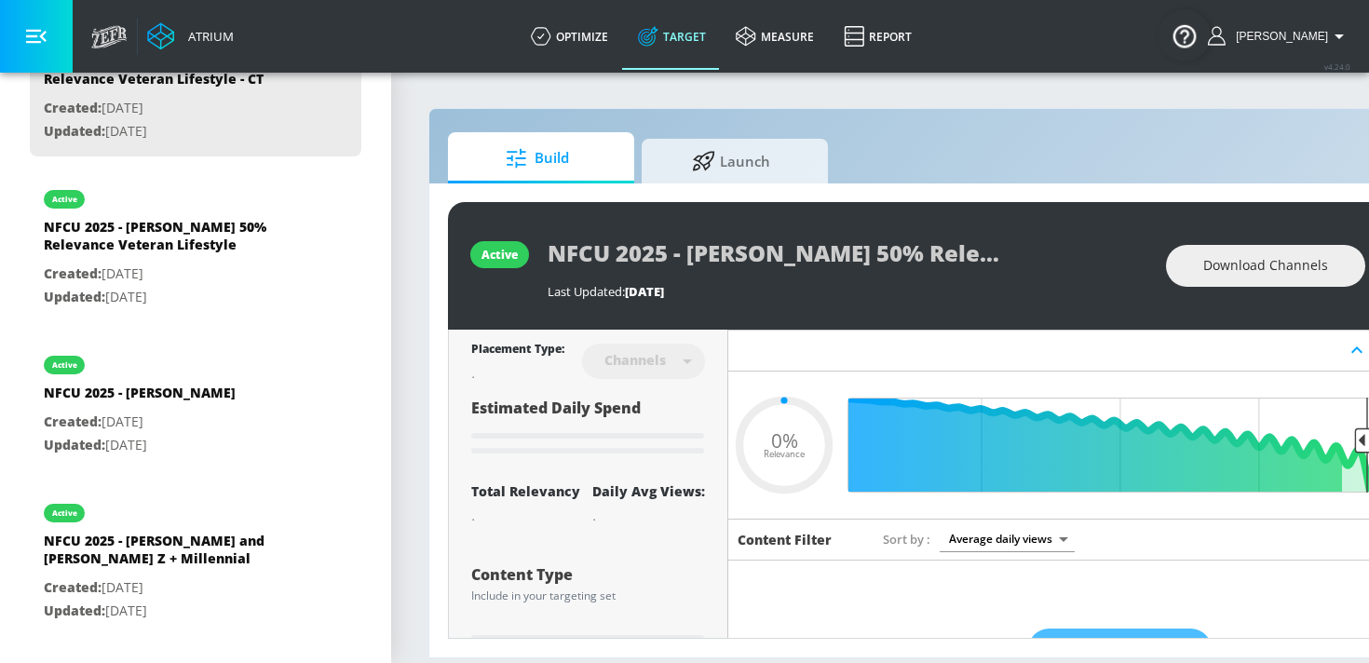
type input "0.05"
click at [800, 31] on link "measure" at bounding box center [775, 36] width 108 height 67
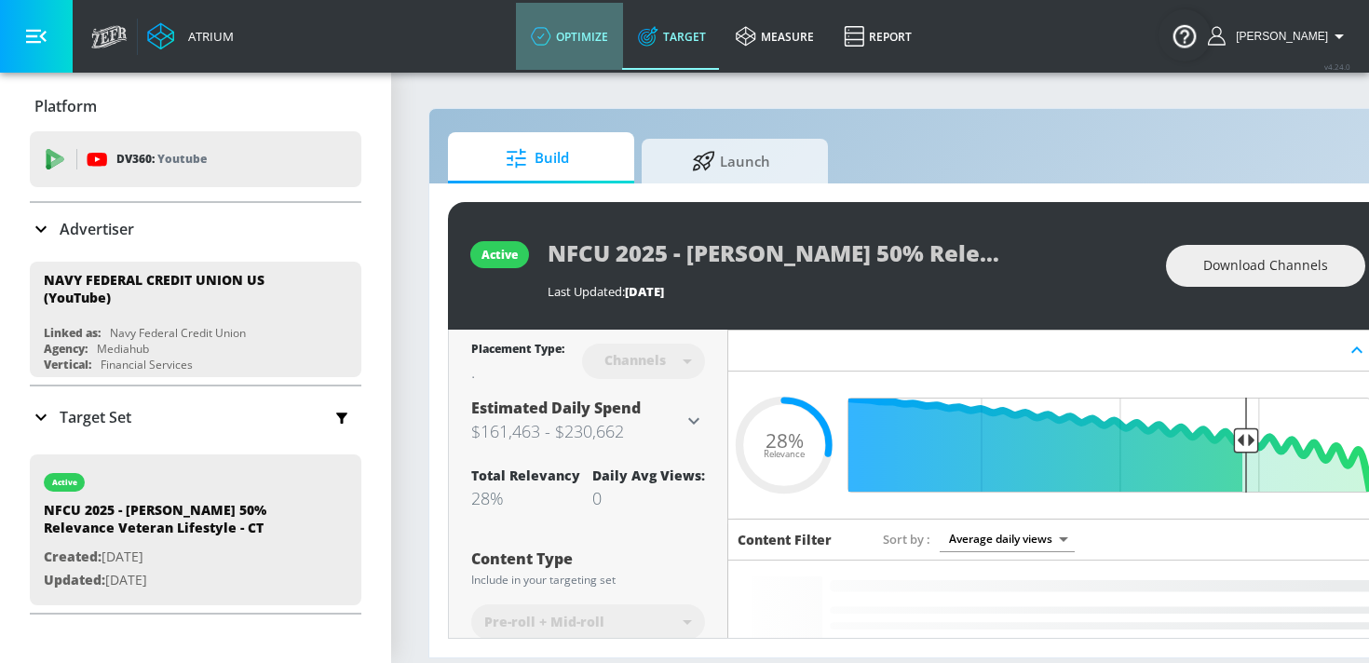
click at [611, 28] on link "optimize" at bounding box center [569, 36] width 107 height 67
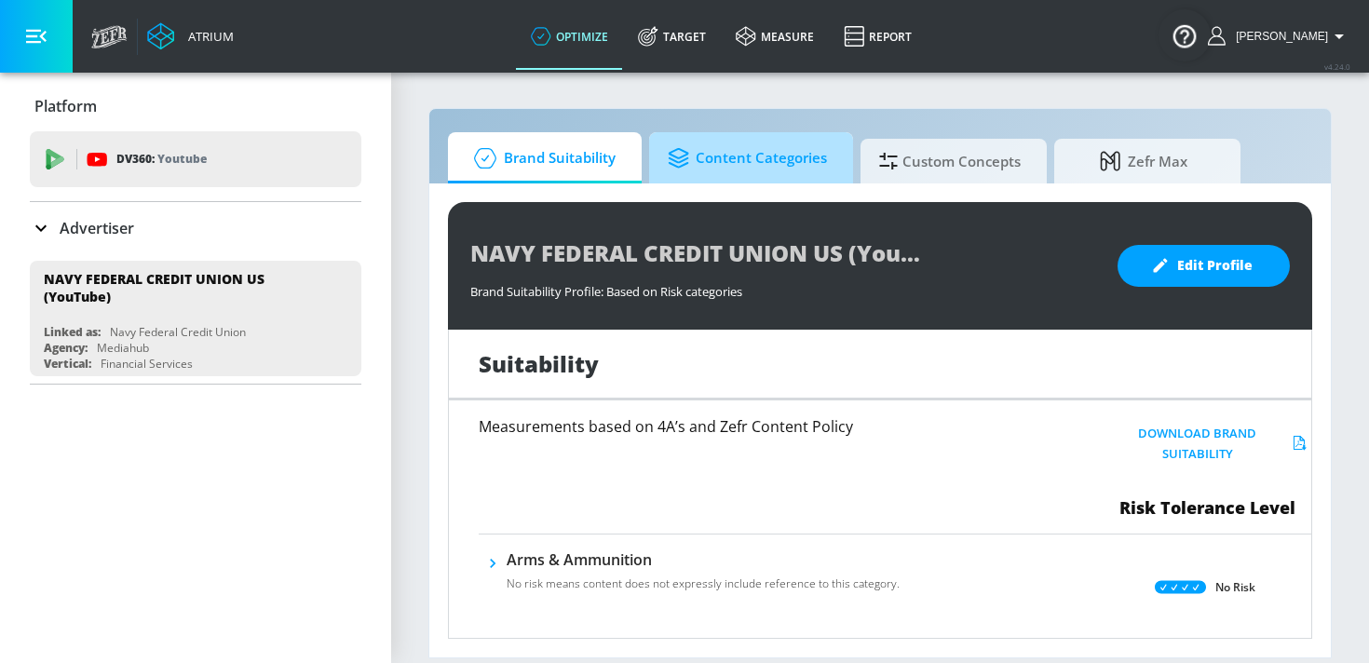
click at [771, 176] on span "Content Categories" at bounding box center [747, 158] width 159 height 45
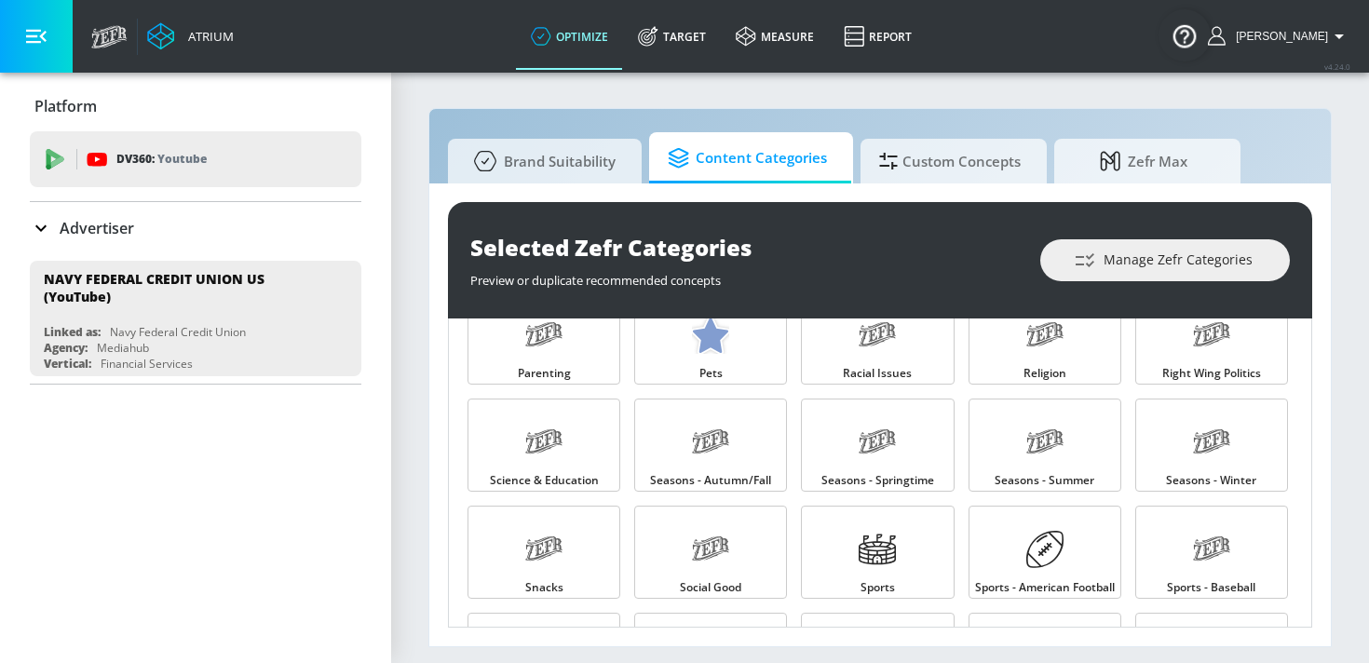
scroll to position [1809, 0]
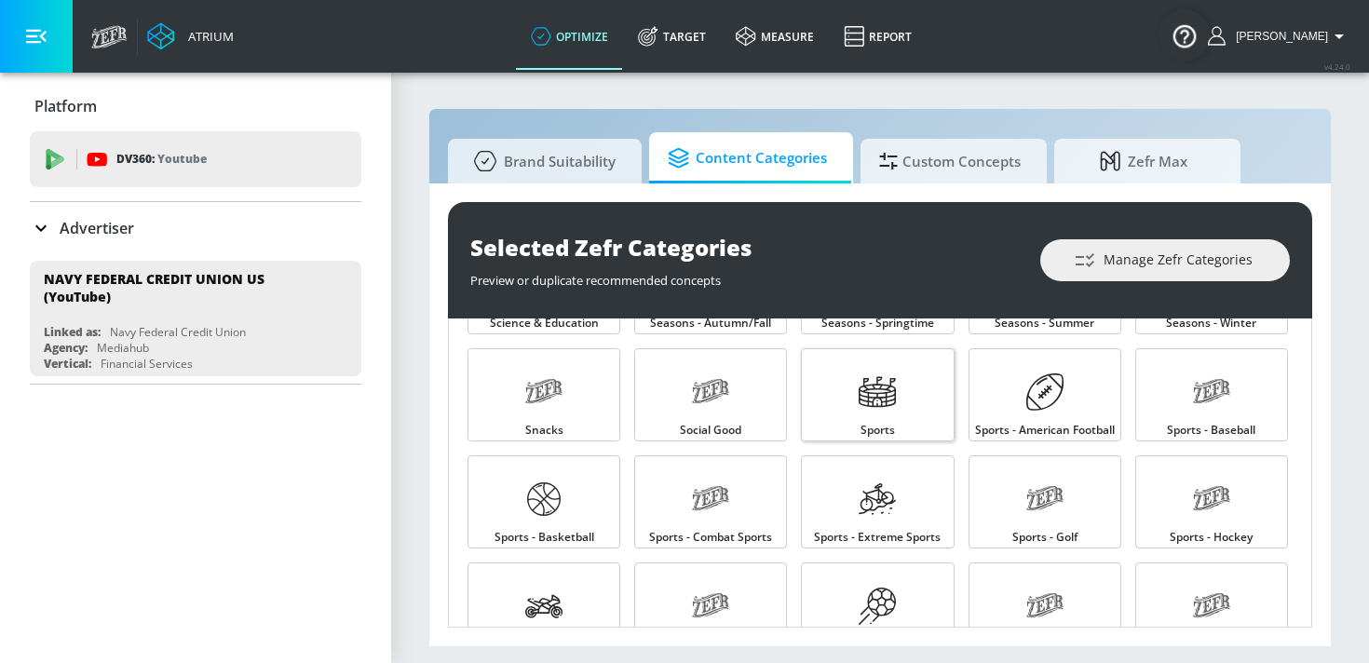
click at [838, 410] on link "Sports" at bounding box center [877, 394] width 153 height 93
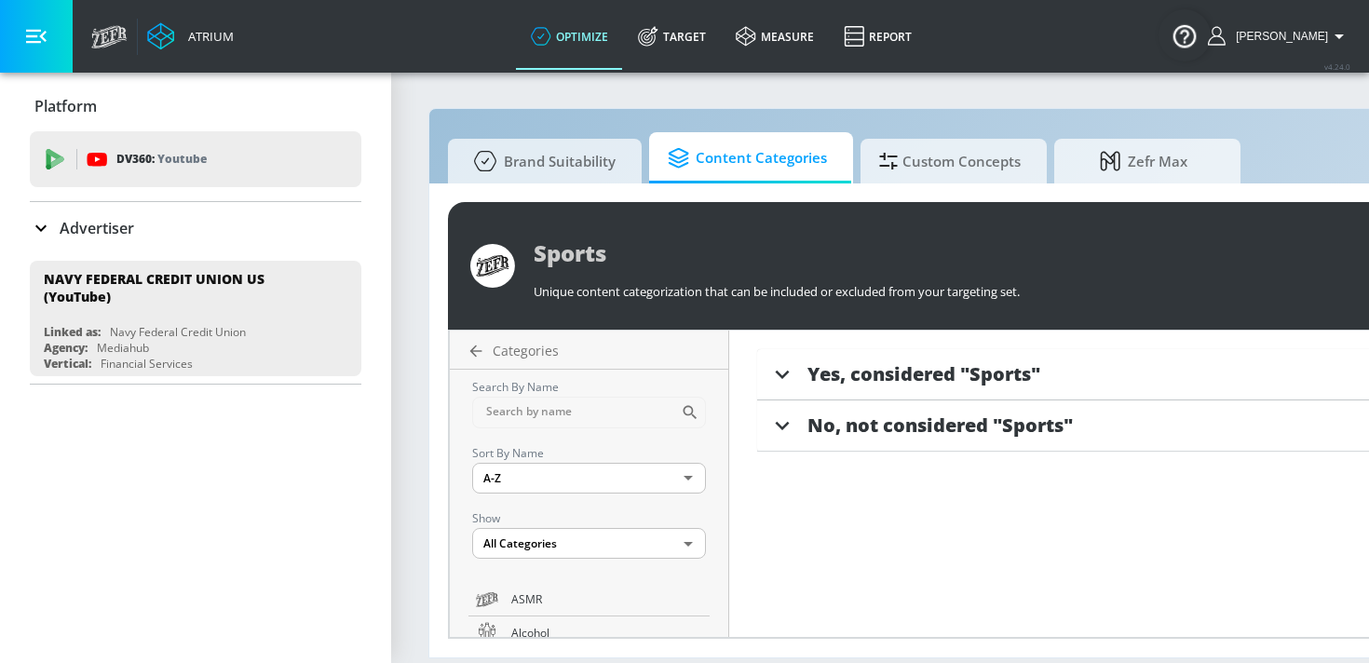
click at [785, 378] on icon at bounding box center [782, 374] width 28 height 28
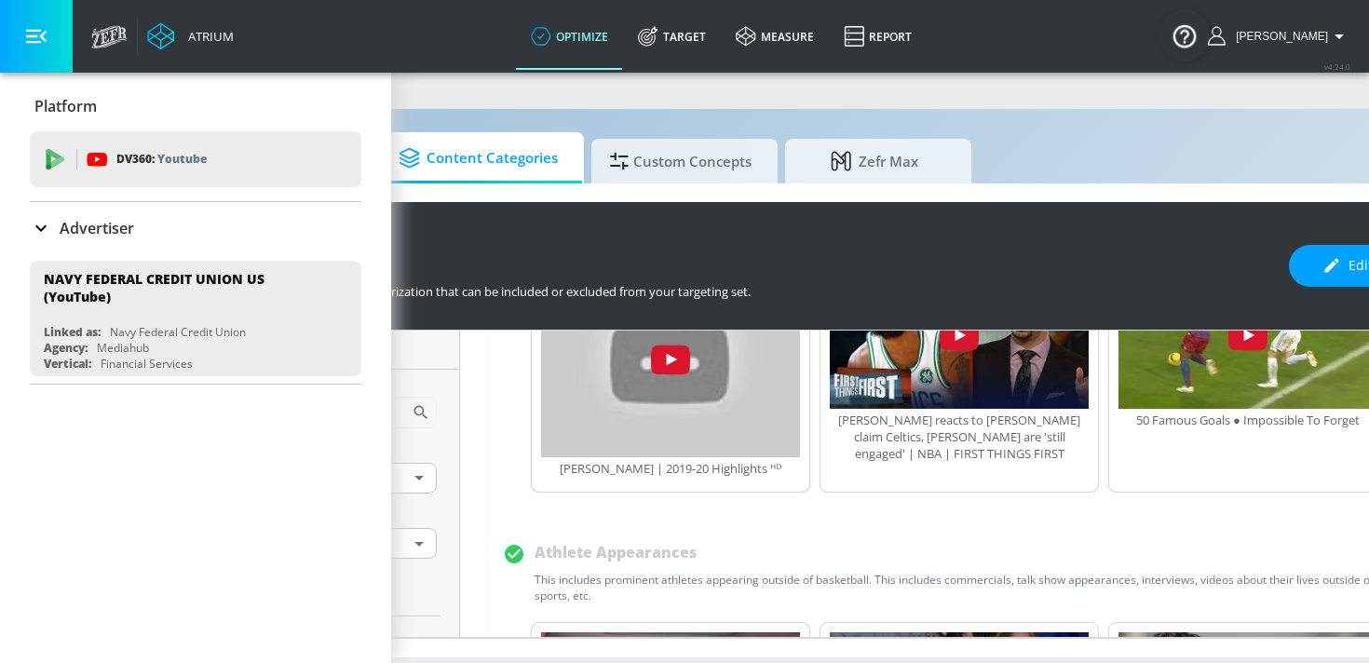
scroll to position [209, 0]
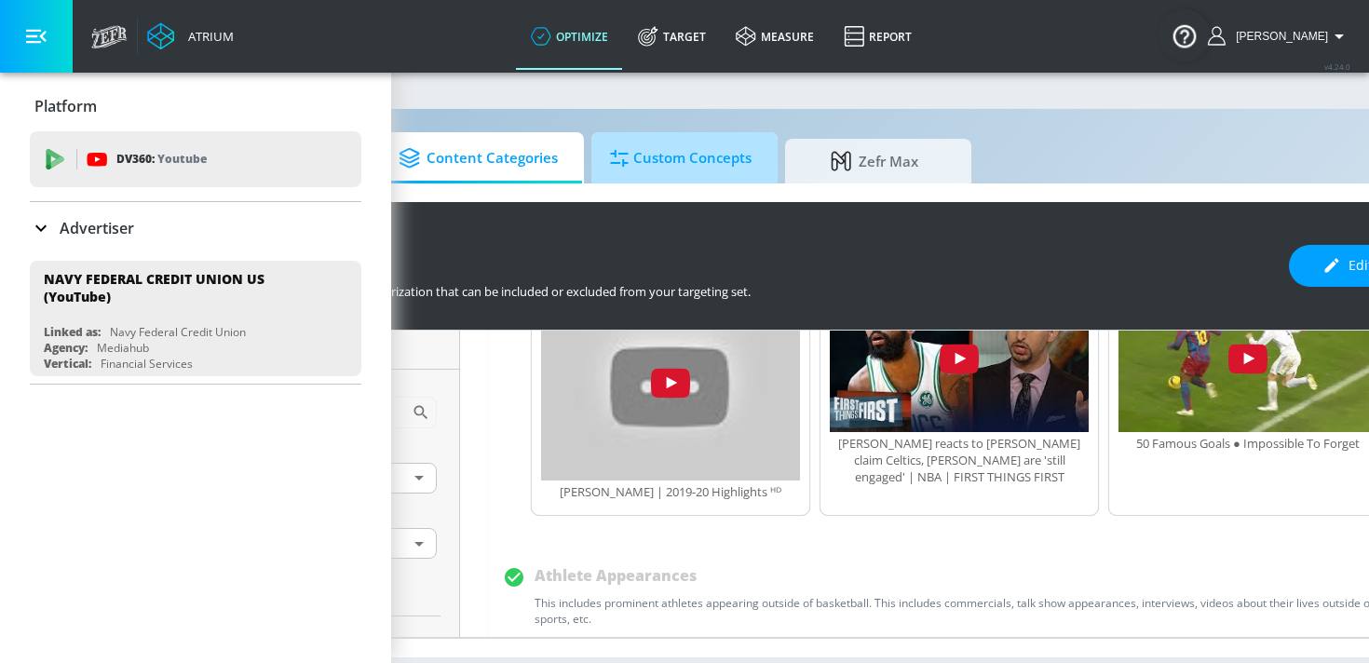
click at [684, 168] on span "Custom Concepts" at bounding box center [681, 158] width 142 height 45
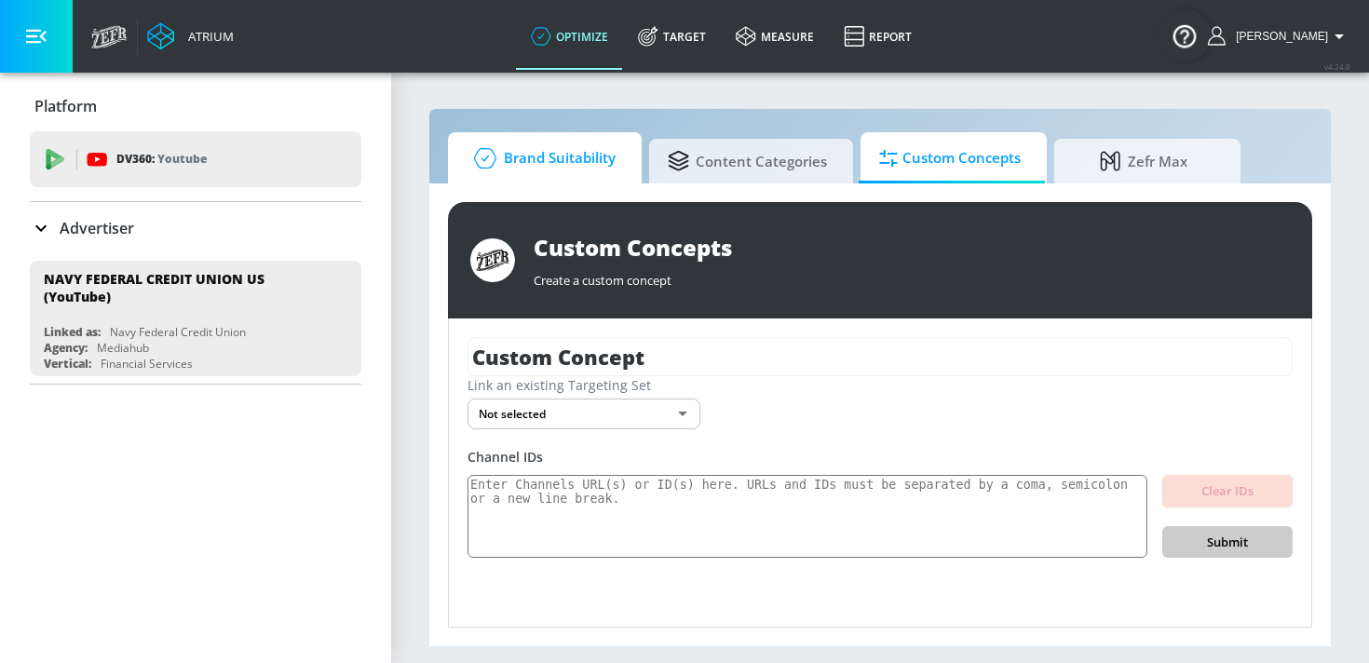
click at [575, 163] on span "Brand Suitability" at bounding box center [540, 158] width 149 height 45
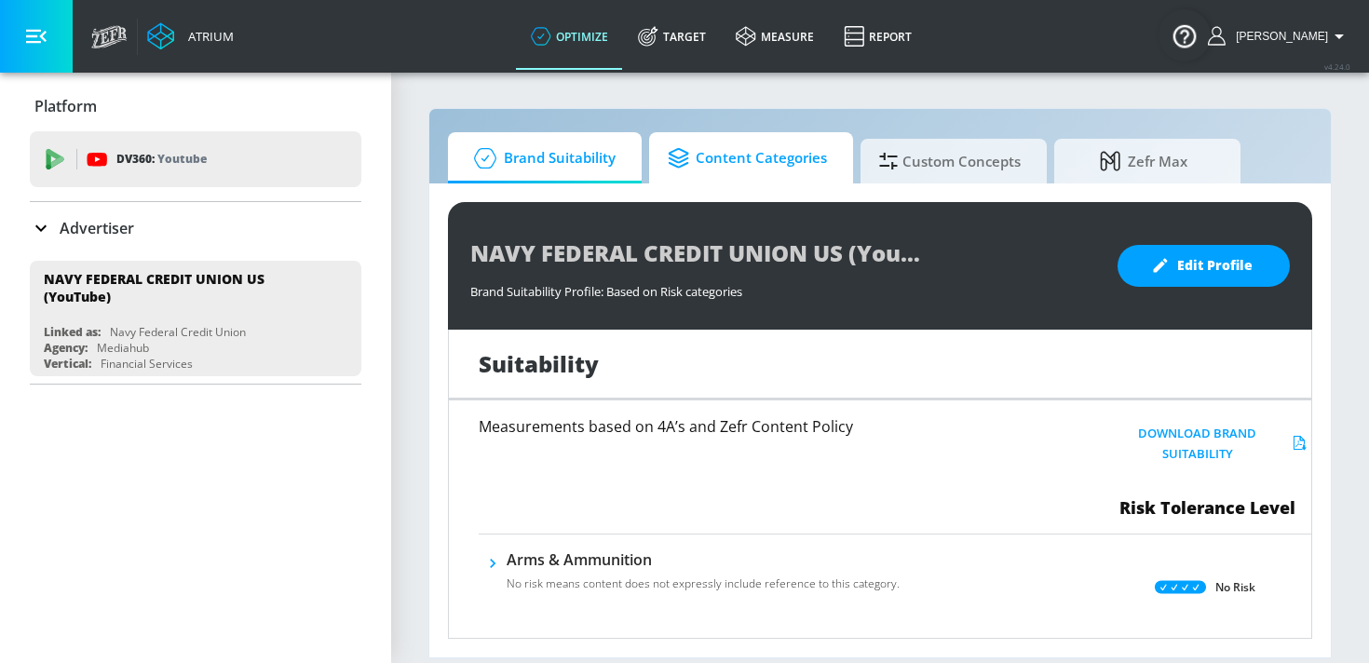
click at [686, 158] on icon at bounding box center [682, 158] width 28 height 20
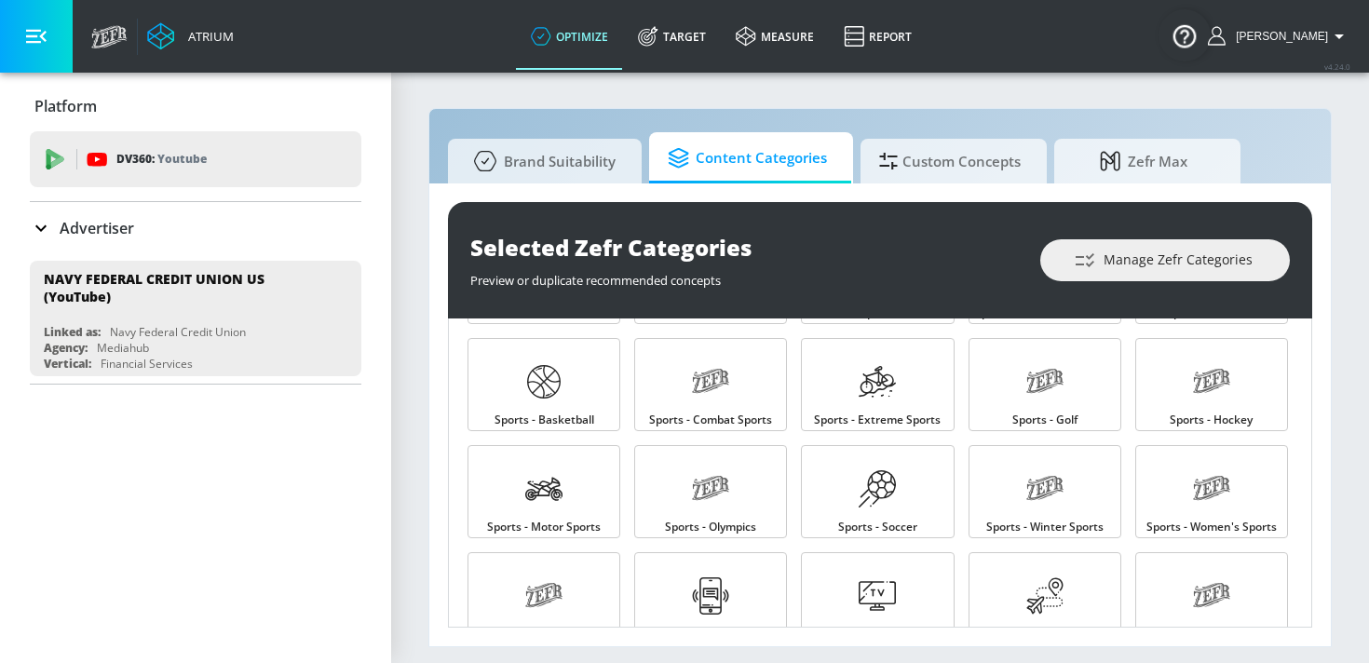
scroll to position [1924, 0]
click at [1183, 412] on link "Sports - Hockey" at bounding box center [1211, 387] width 153 height 93
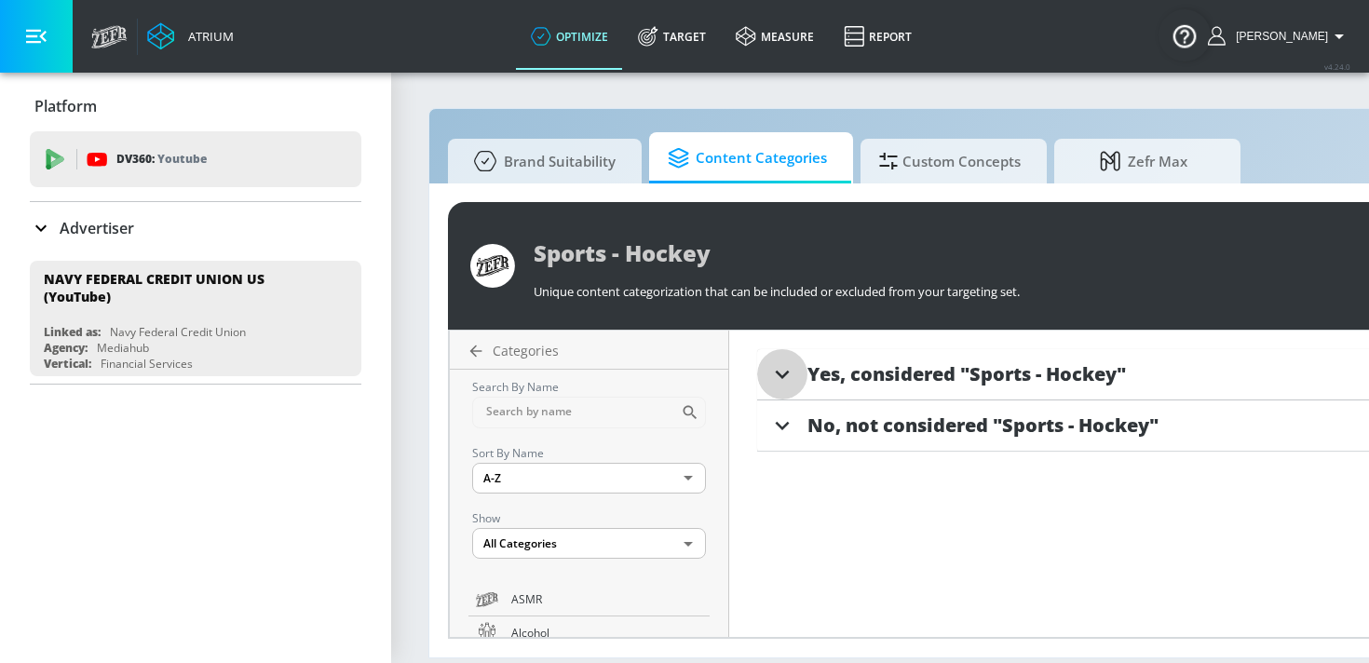
click at [779, 383] on icon at bounding box center [782, 374] width 28 height 28
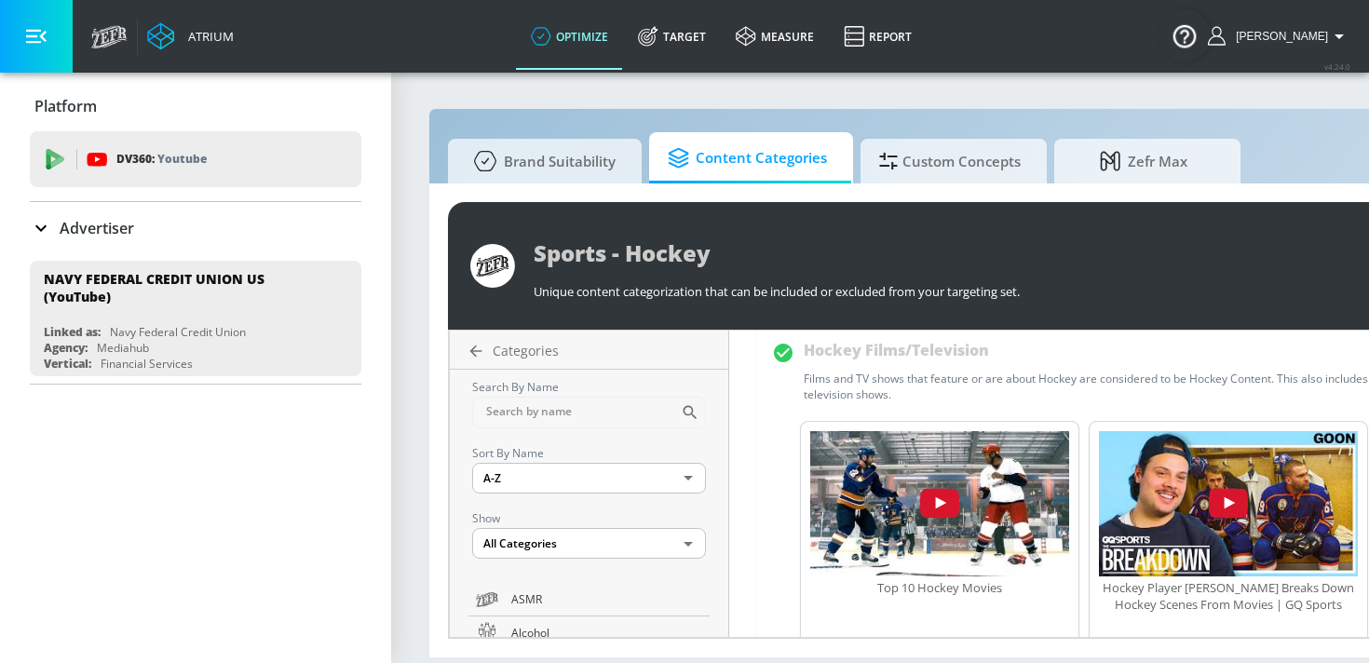
scroll to position [64, 0]
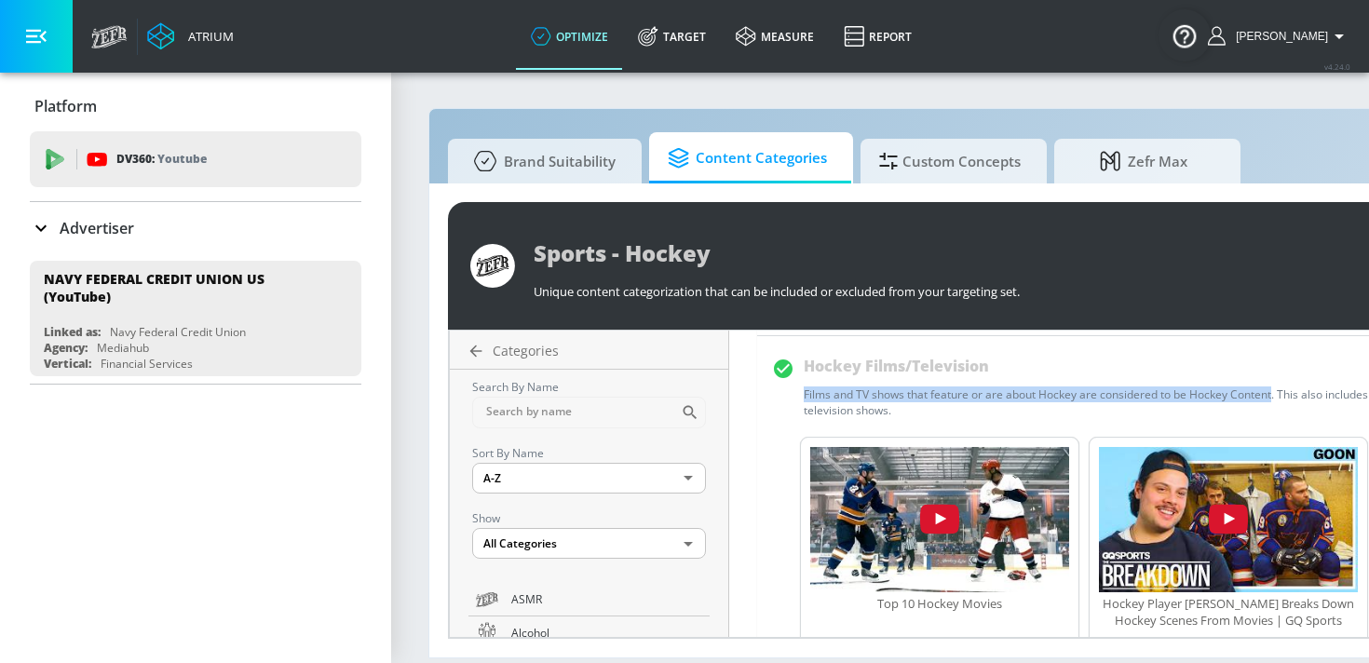
drag, startPoint x: 804, startPoint y: 397, endPoint x: 1276, endPoint y: 396, distance: 472.0
click at [1276, 396] on div "Films and TV shows that feature or are about Hockey are considered to be Hockey…" at bounding box center [1230, 402] width 853 height 32
copy div "Films and TV shows that feature or are about Hockey are considered to be Hockey…"
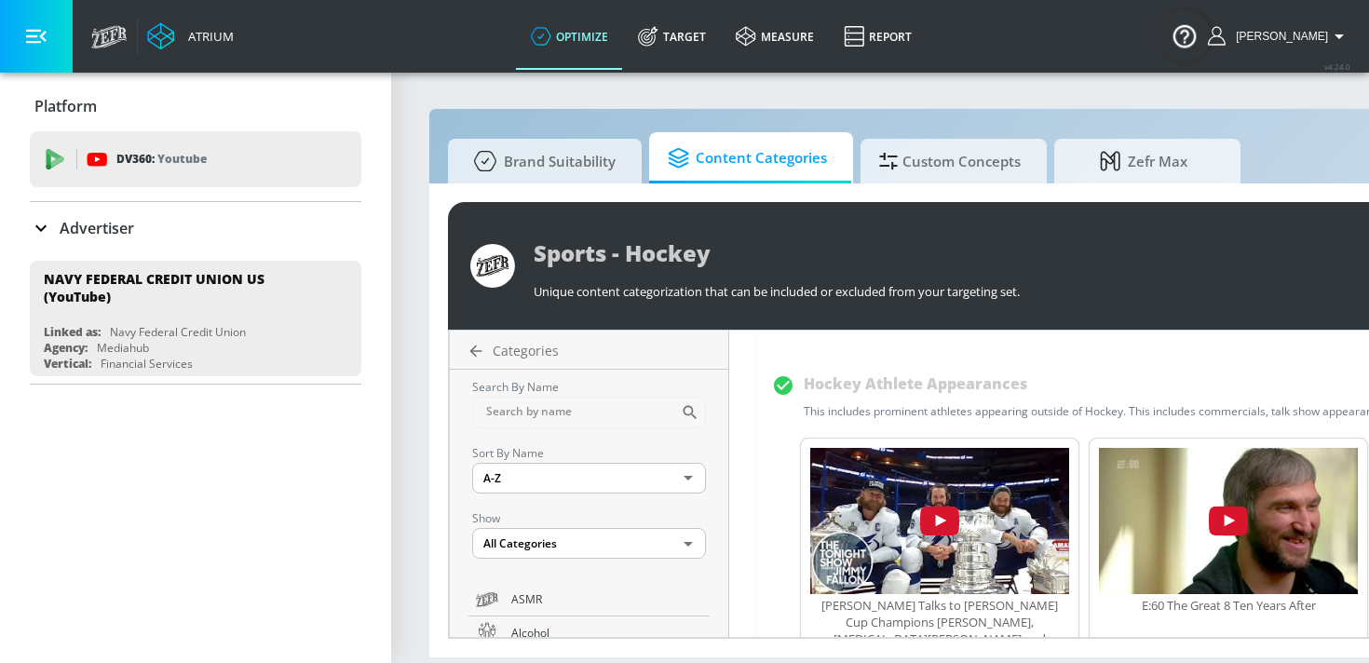
scroll to position [739, 0]
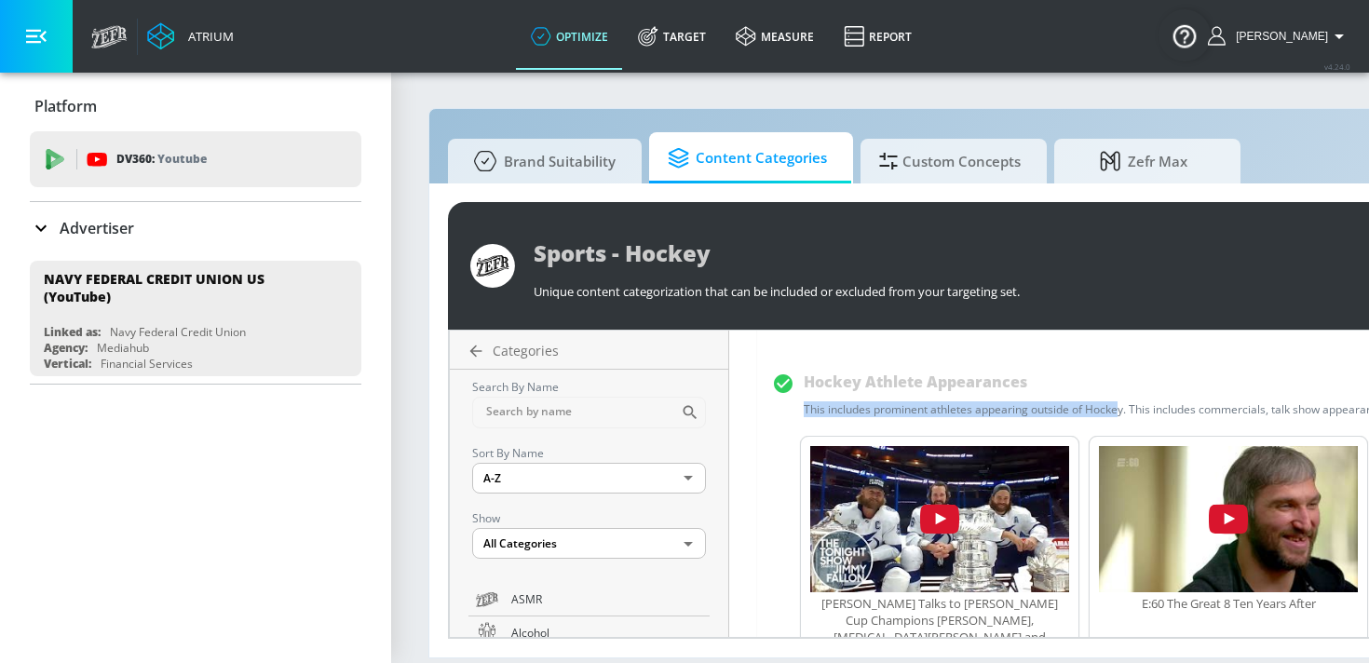
drag, startPoint x: 803, startPoint y: 411, endPoint x: 1120, endPoint y: 412, distance: 317.5
click at [1120, 412] on div "Hockey Athlete Appearances This includes prominent athletes appearing outside o…" at bounding box center [1214, 391] width 885 height 51
click at [1128, 411] on div "Hockey Athlete Appearances This includes prominent athletes appearing outside o…" at bounding box center [1216, 391] width 825 height 51
drag, startPoint x: 1129, startPoint y: 412, endPoint x: 794, endPoint y: 364, distance: 338.7
click at [794, 364] on div "Hockey Athlete Appearances This includes prominent athletes appearing outside o…" at bounding box center [1214, 528] width 914 height 355
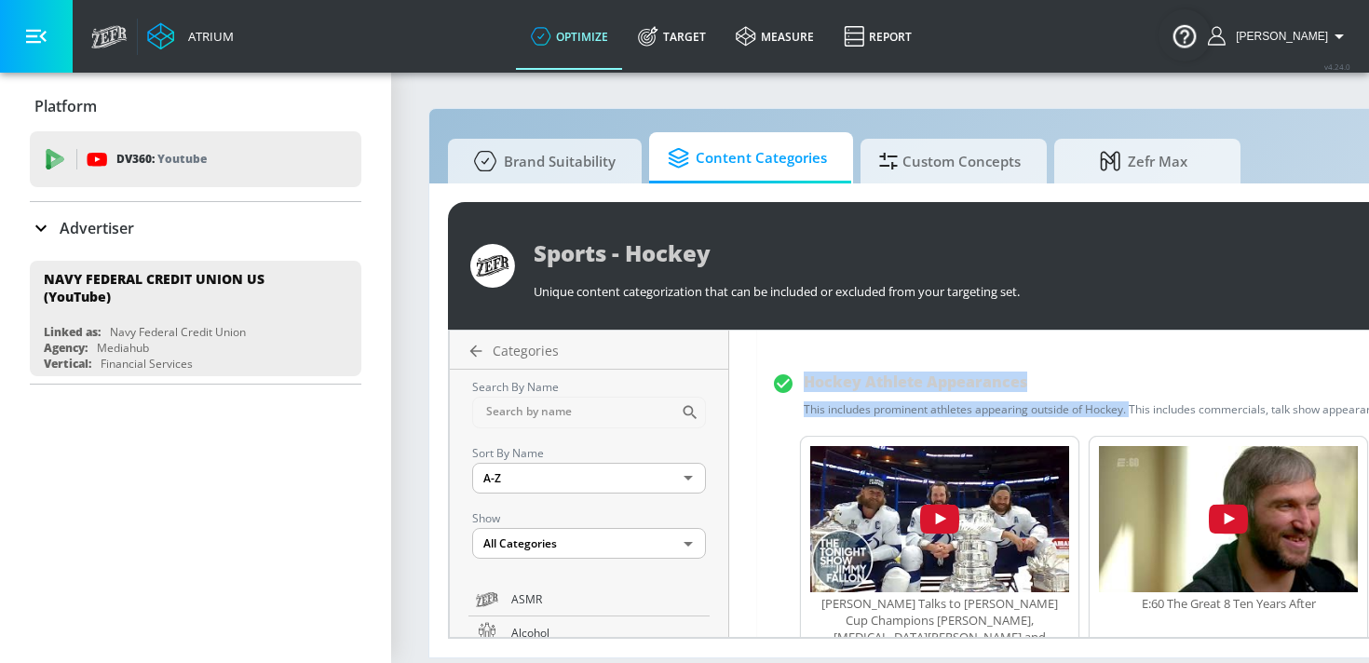
copy div "This includes prominent athletes appearing outside of Hockey."
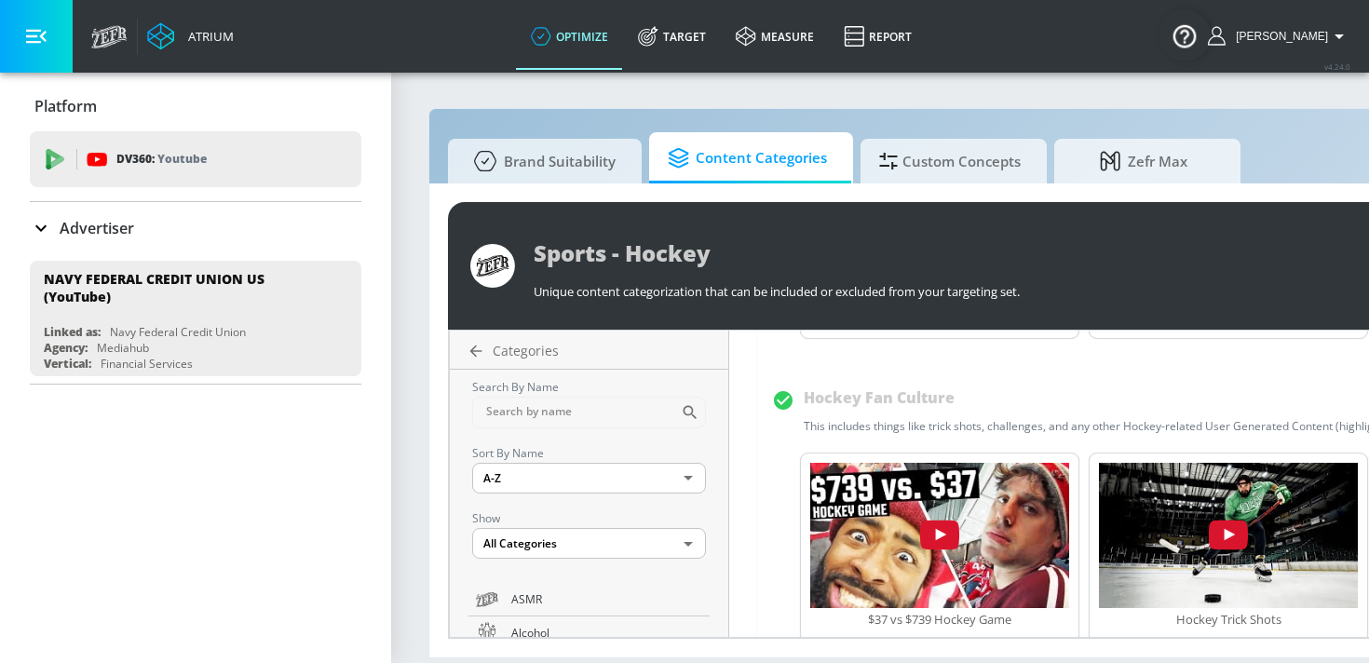
scroll to position [1182, 0]
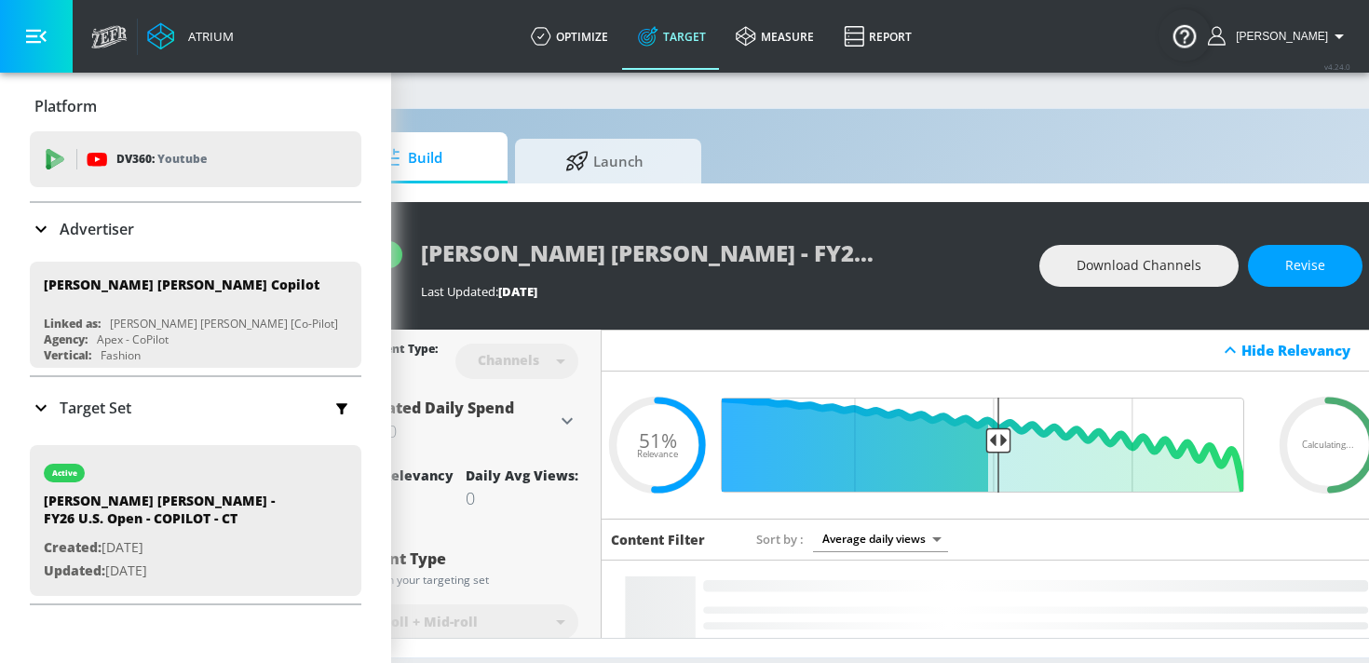
scroll to position [0, 199]
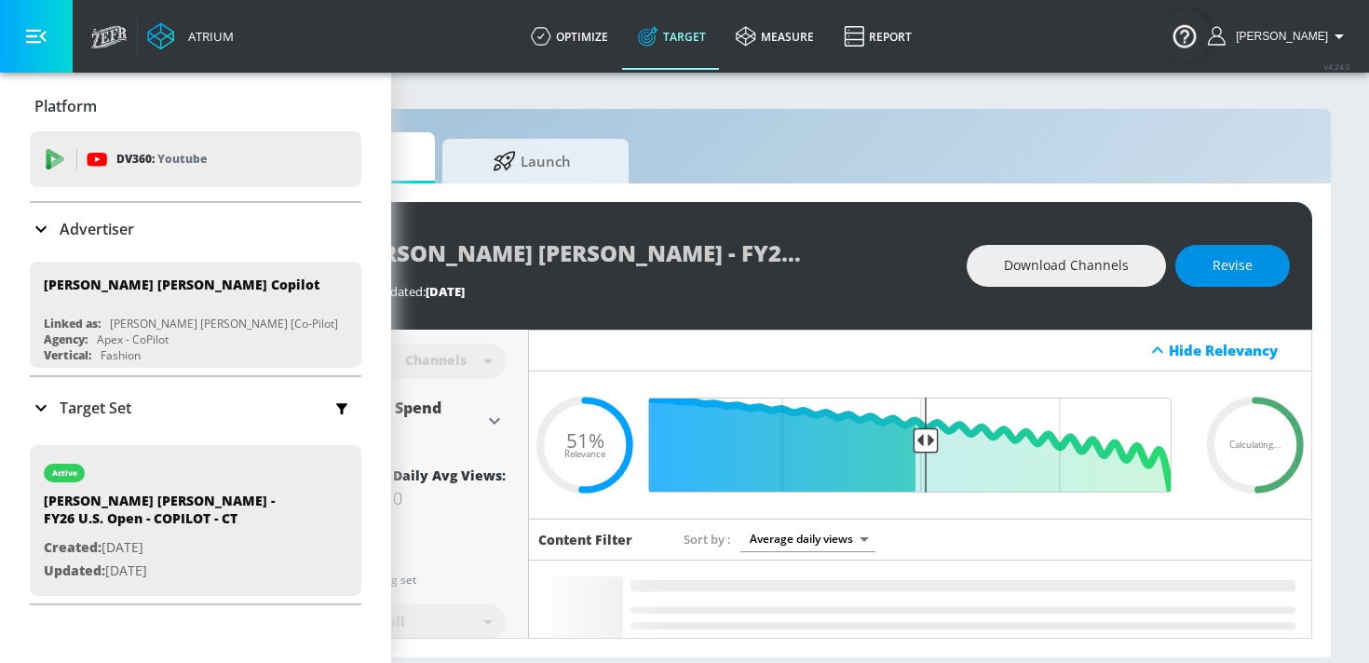
click at [1214, 278] on button "Revise" at bounding box center [1232, 266] width 115 height 42
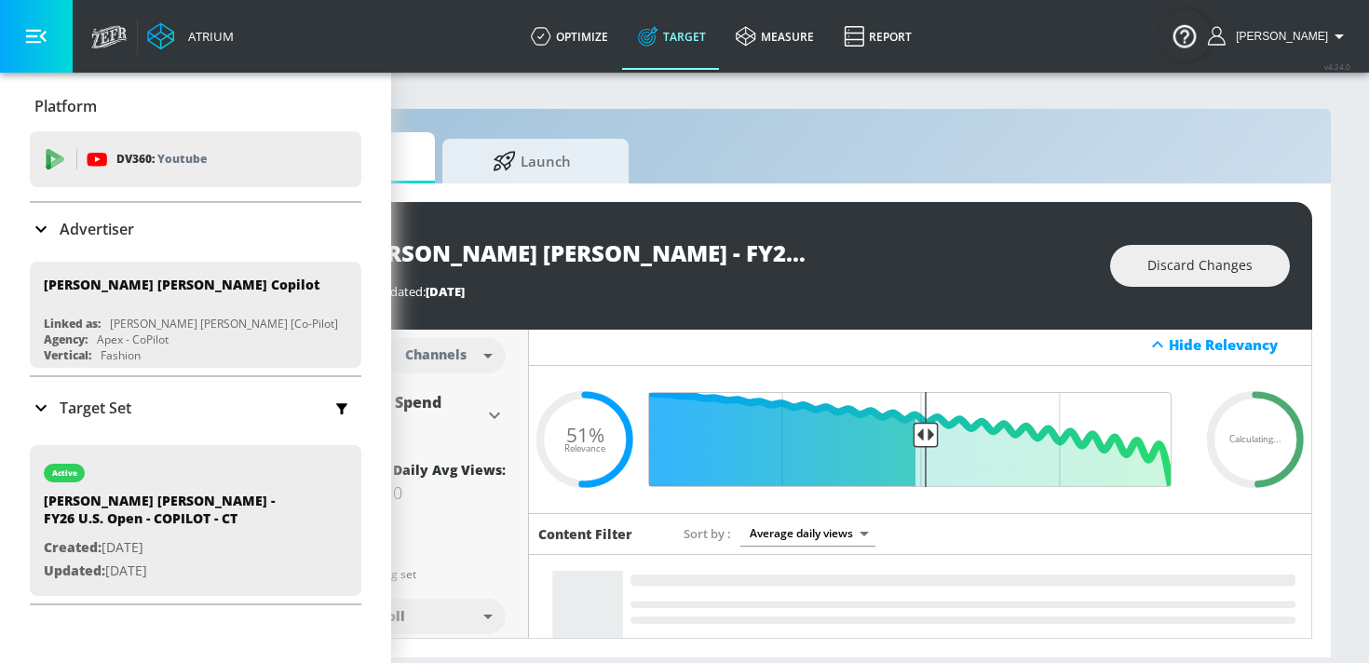
scroll to position [0, 0]
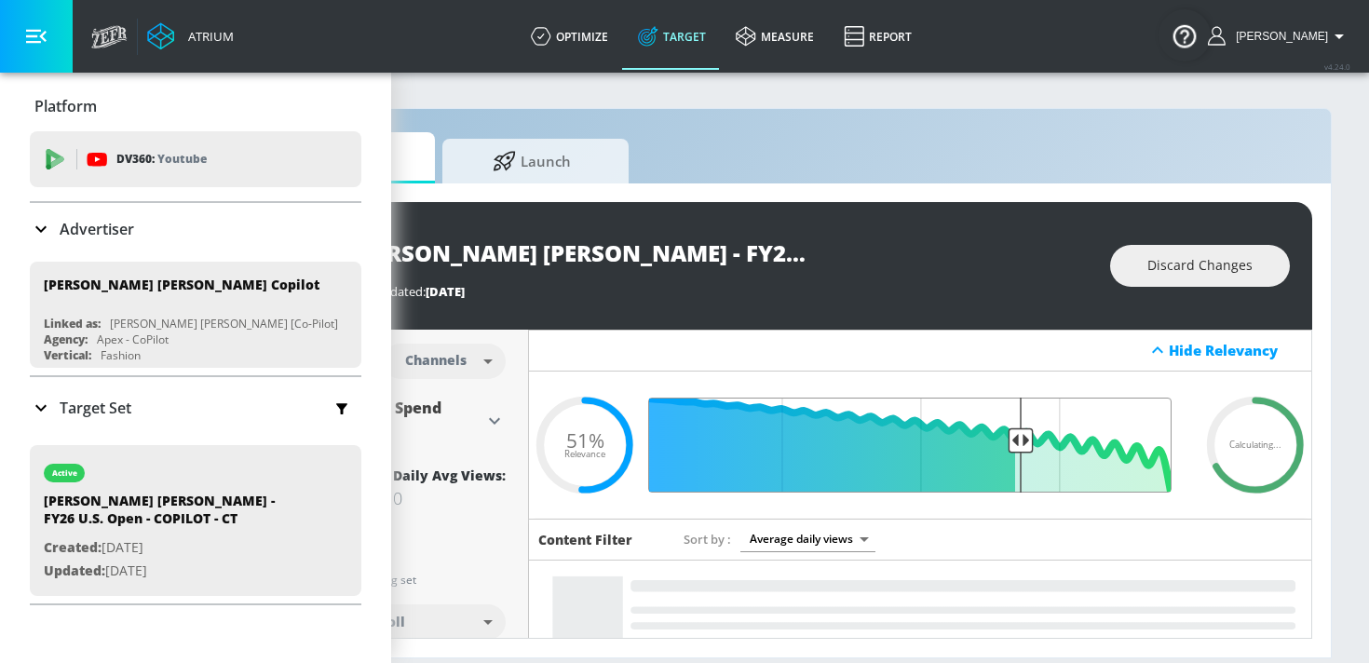
drag, startPoint x: 921, startPoint y: 439, endPoint x: 1021, endPoint y: 435, distance: 100.6
type input "0.33"
click at [1021, 435] on input "Final Threshold" at bounding box center [919, 445] width 521 height 95
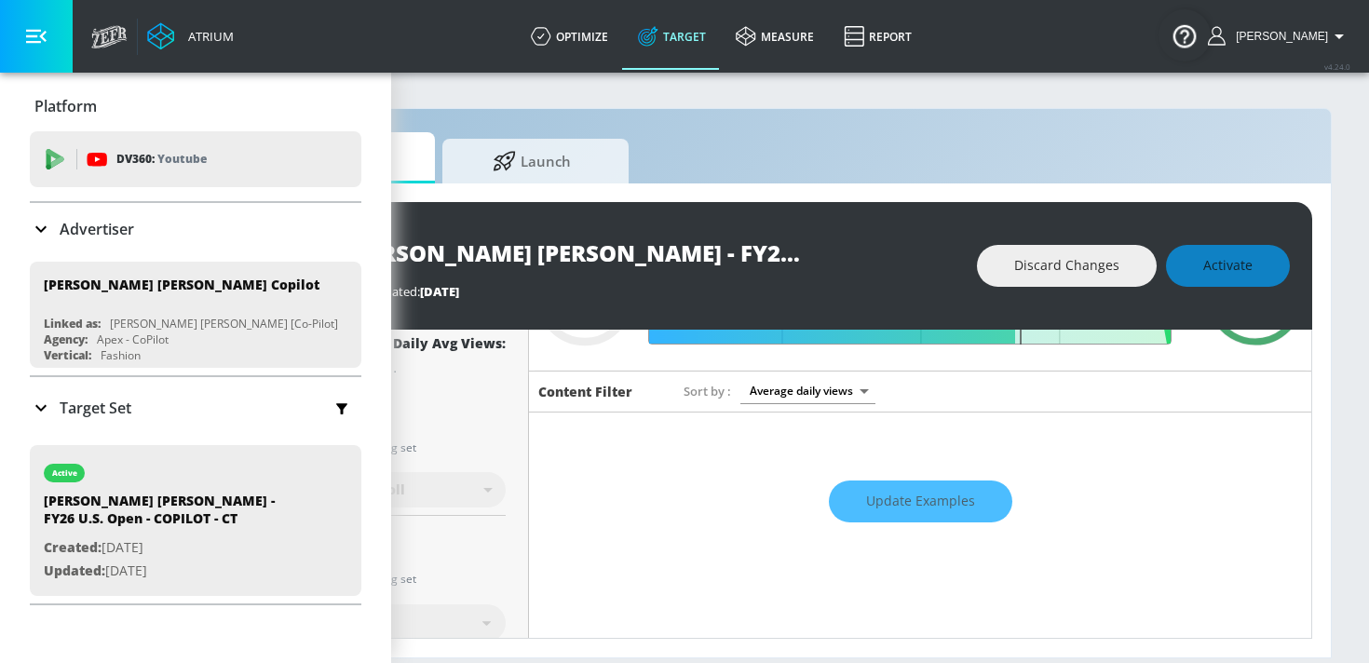
scroll to position [155, 0]
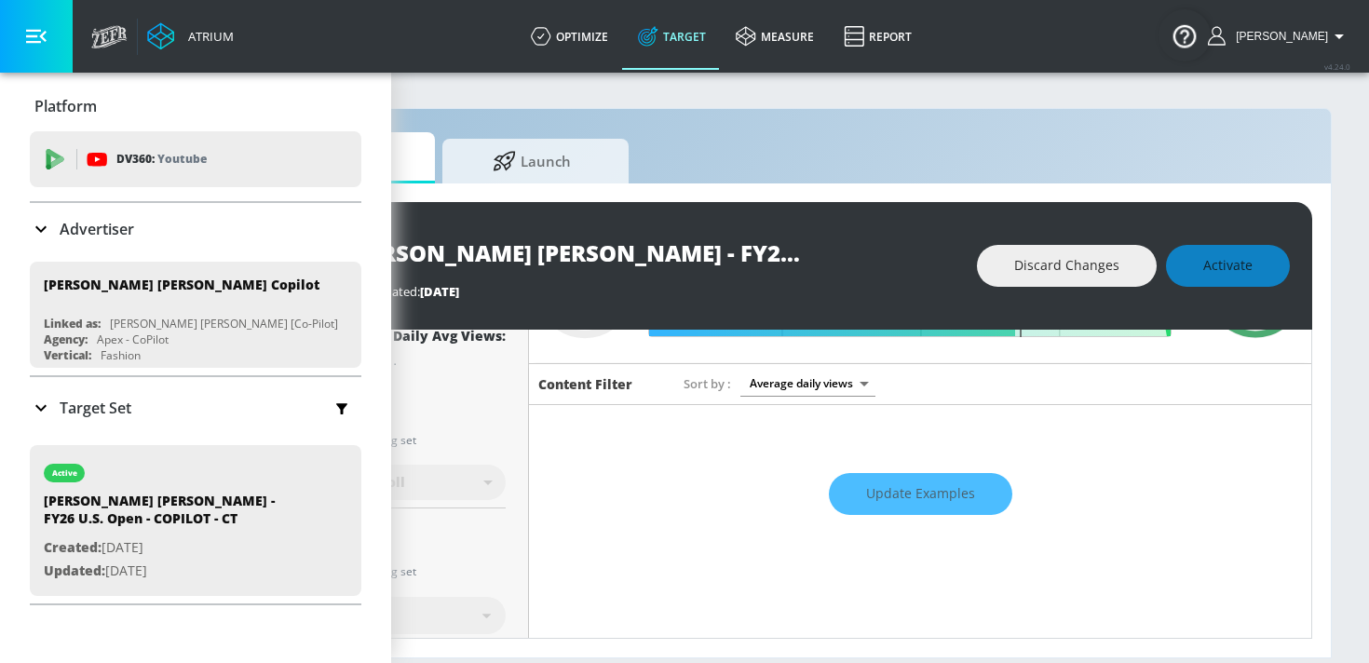
click at [950, 484] on div "Update Examples" at bounding box center [920, 494] width 782 height 65
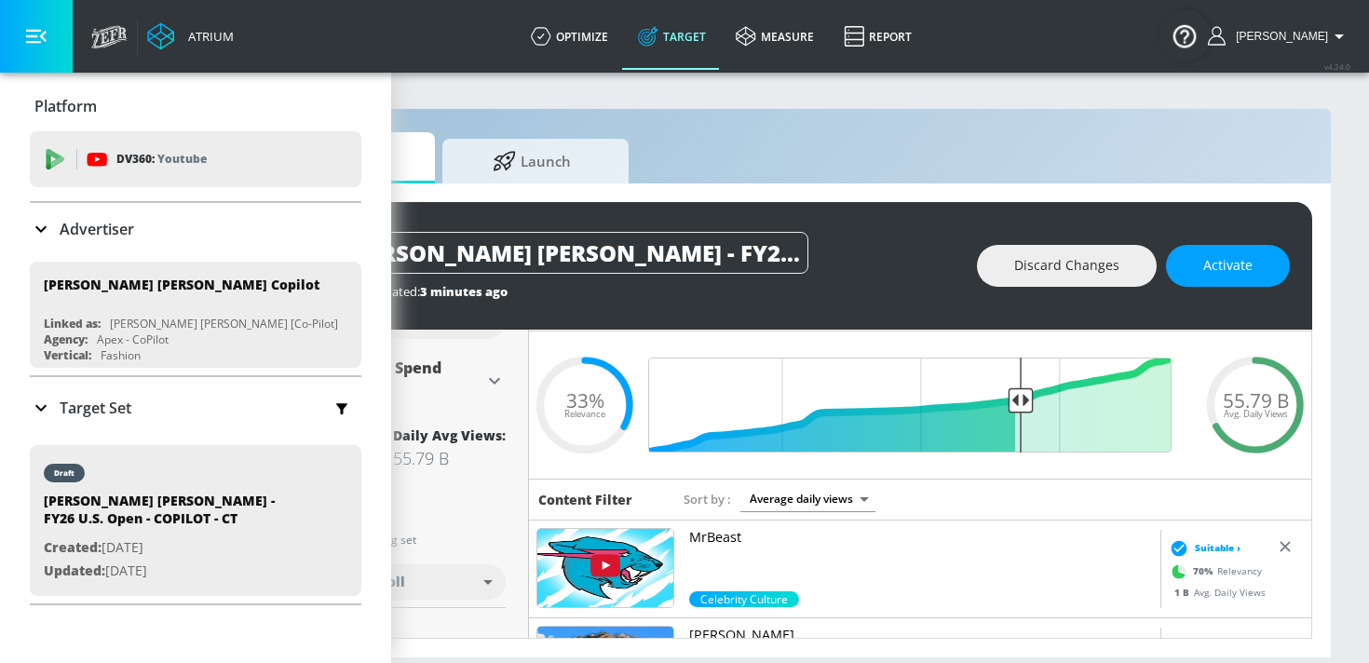
scroll to position [45, 0]
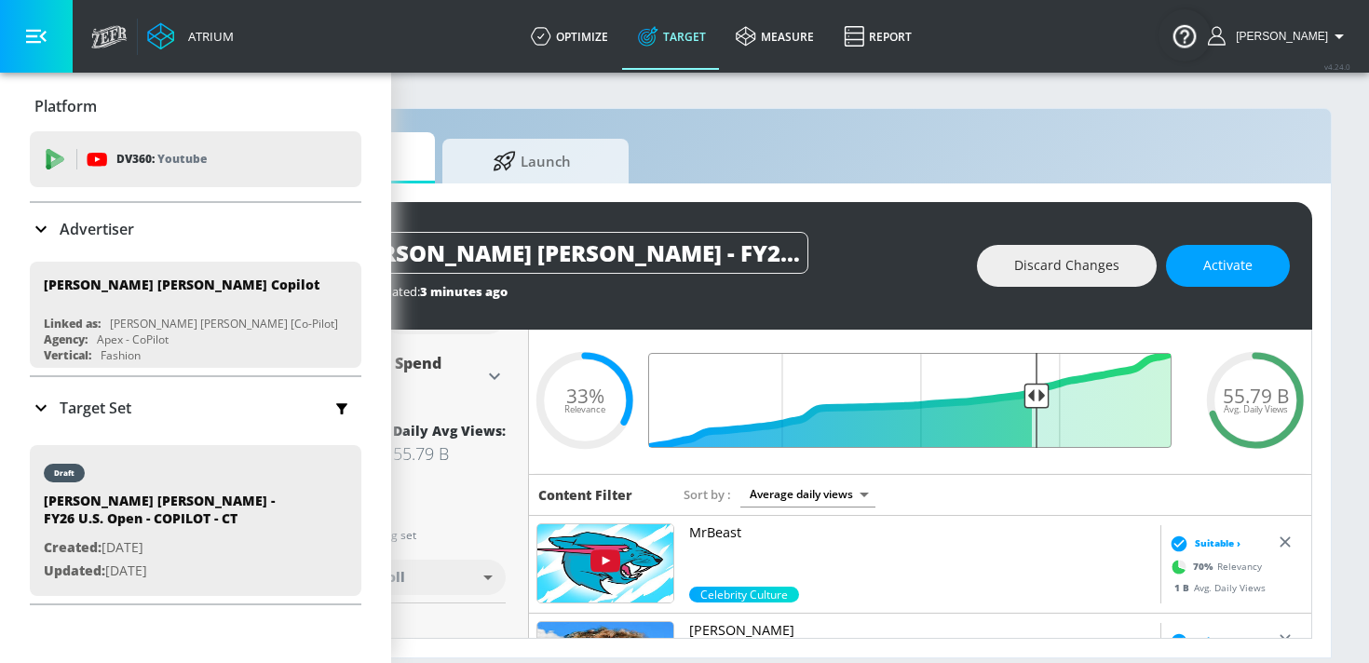
drag, startPoint x: 1021, startPoint y: 391, endPoint x: 1036, endPoint y: 391, distance: 14.9
type input "0.3"
click at [1036, 391] on input "Final Threshold" at bounding box center [919, 400] width 521 height 95
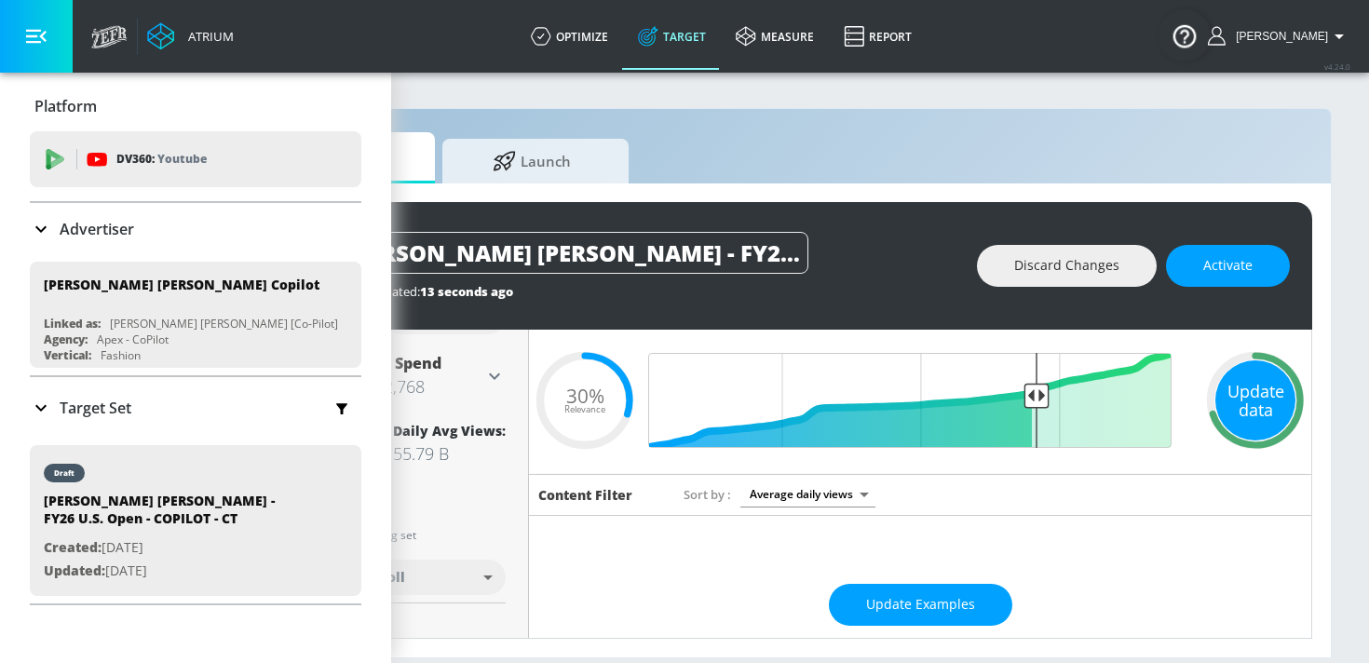
click at [1248, 412] on div "Update data" at bounding box center [1255, 400] width 80 height 80
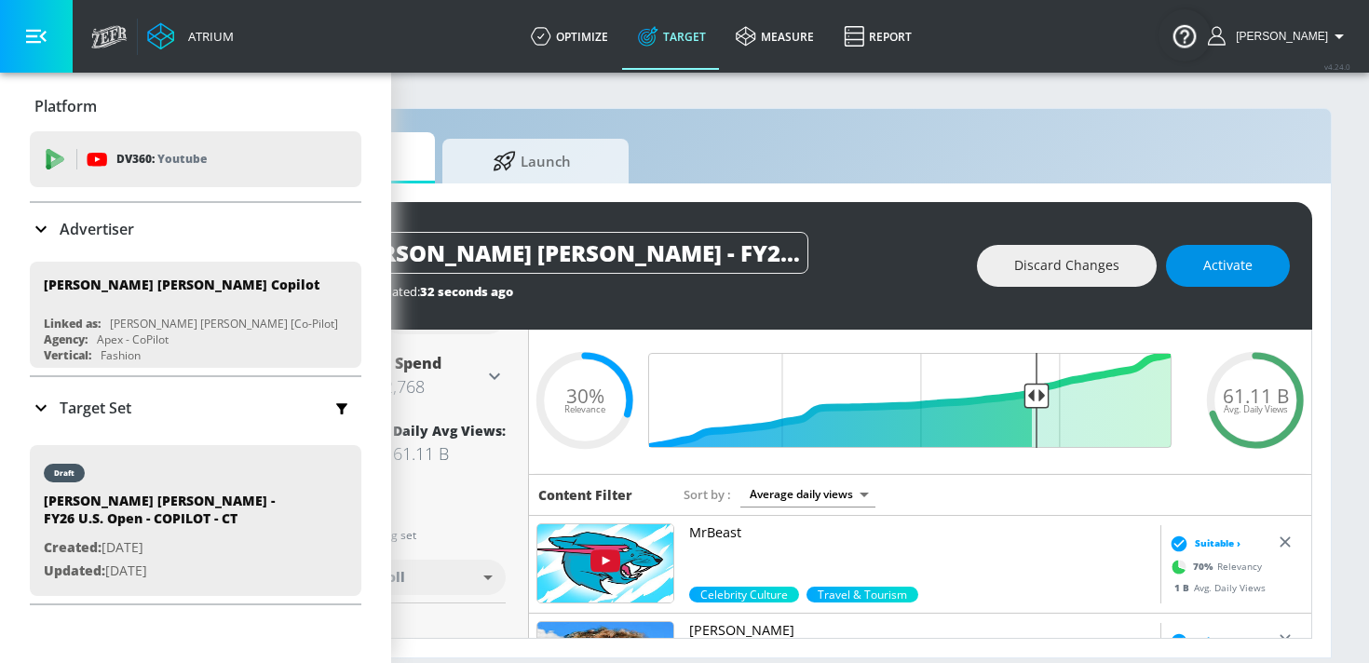
click at [1213, 276] on span "Activate" at bounding box center [1227, 265] width 49 height 23
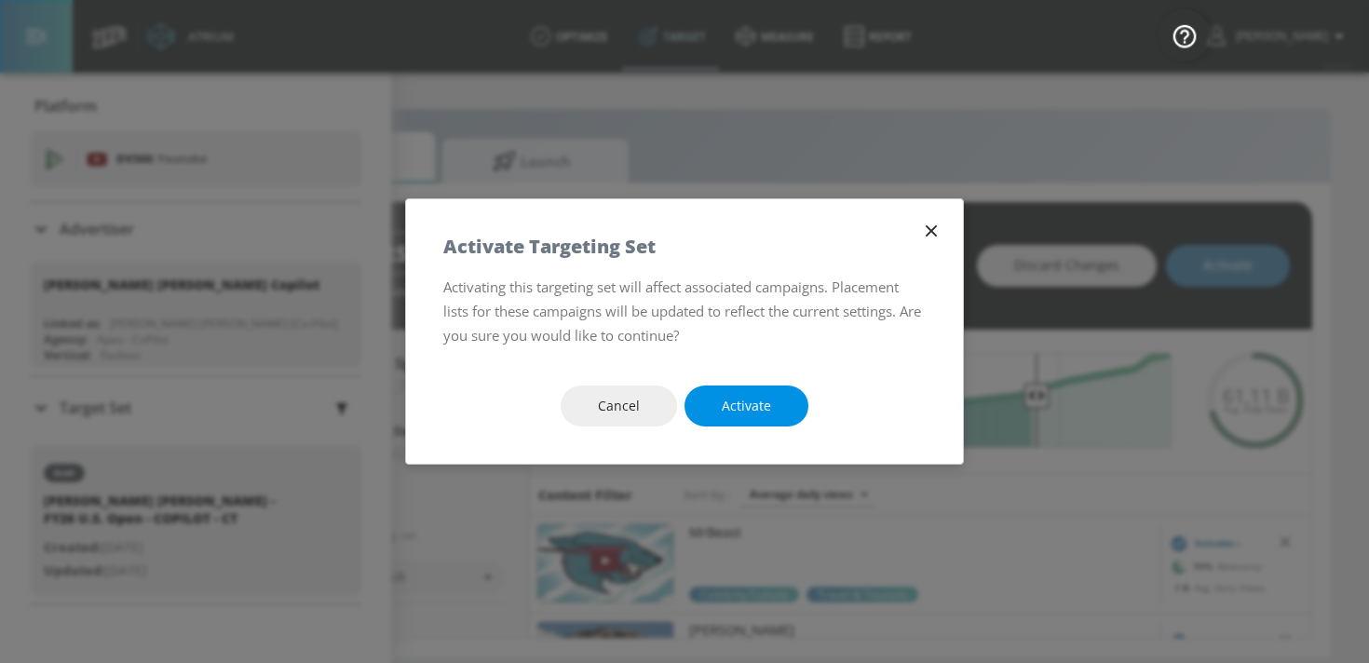
click at [787, 412] on button "Activate" at bounding box center [746, 406] width 124 height 42
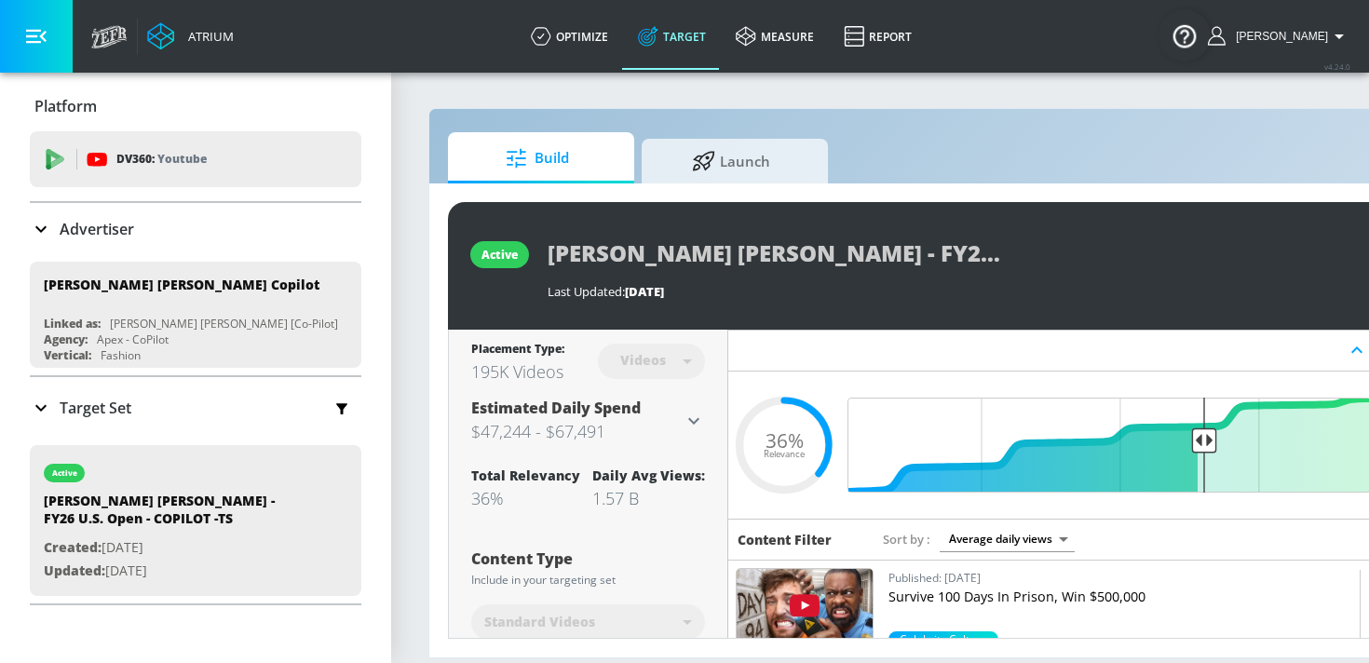
scroll to position [0, 199]
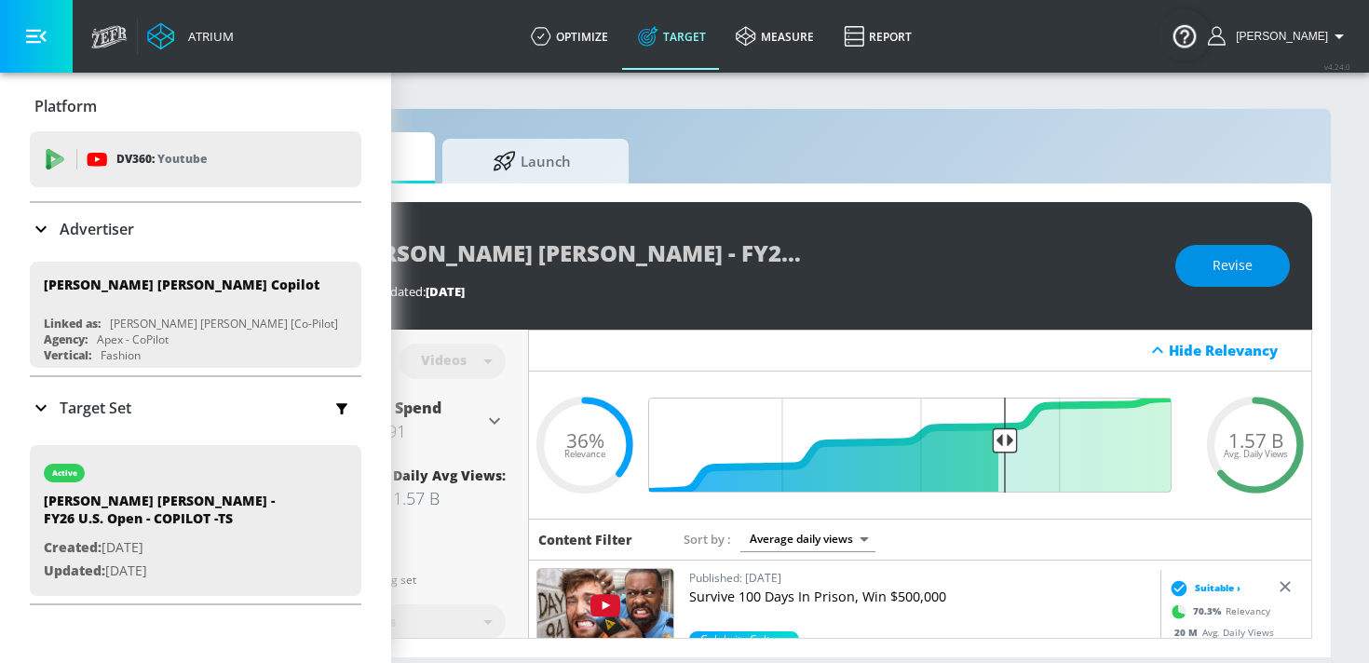
click at [1229, 261] on span "Revise" at bounding box center [1232, 265] width 40 height 23
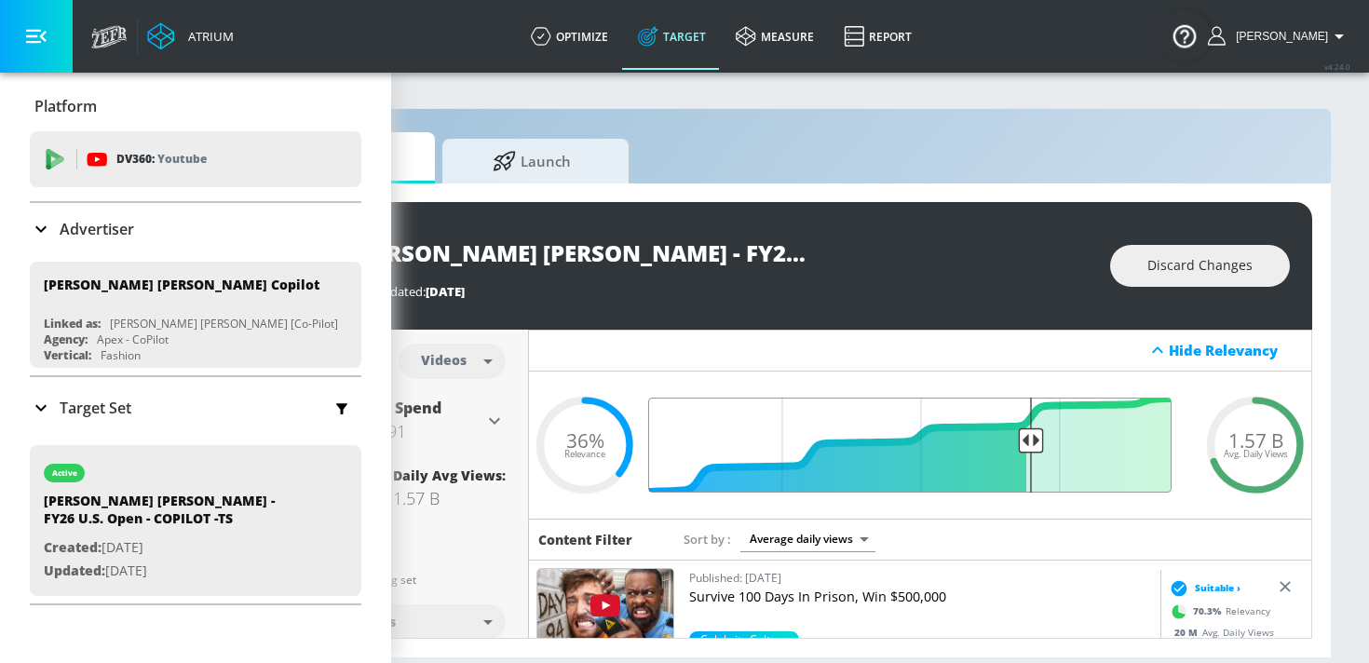
drag, startPoint x: 1006, startPoint y: 440, endPoint x: 1032, endPoint y: 440, distance: 26.1
click at [1032, 440] on input "Final Threshold" at bounding box center [919, 445] width 521 height 95
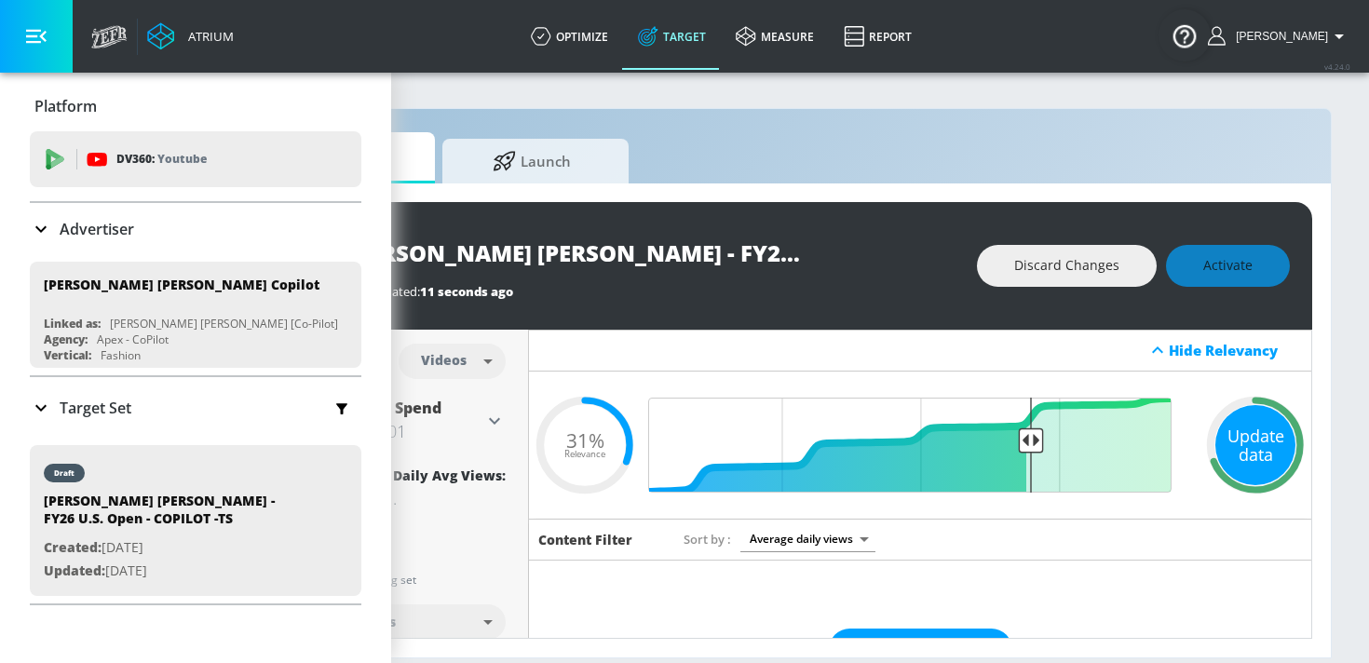
click at [1254, 421] on div "Update data" at bounding box center [1255, 445] width 80 height 80
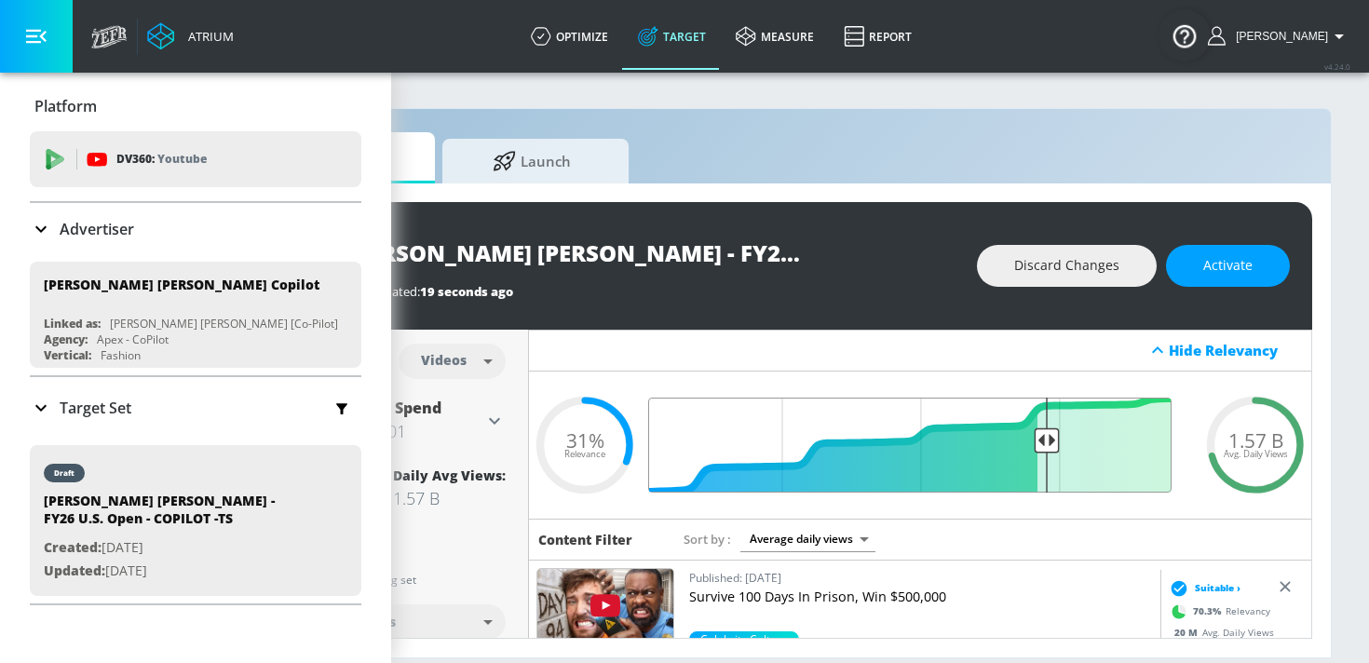
drag, startPoint x: 1035, startPoint y: 443, endPoint x: 1047, endPoint y: 443, distance: 11.2
type input "0.28"
click at [1047, 443] on input "Final Threshold" at bounding box center [919, 445] width 521 height 95
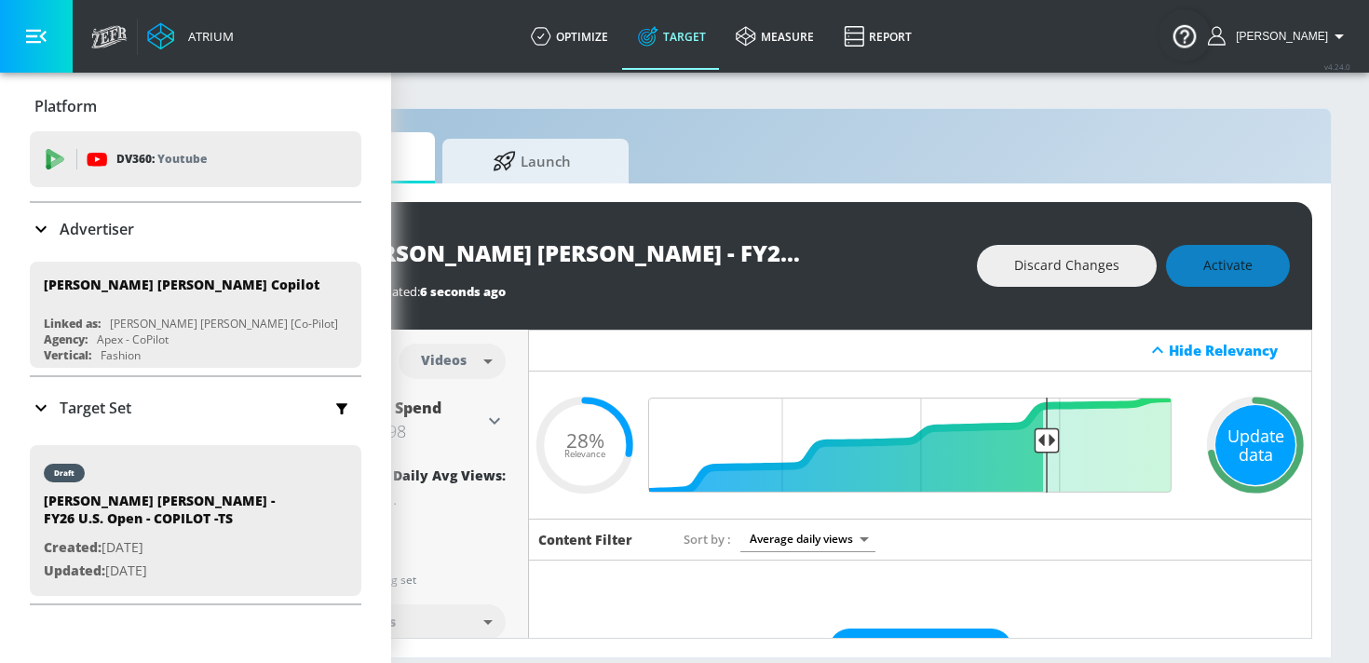
click at [1238, 442] on div "Update data" at bounding box center [1255, 445] width 80 height 80
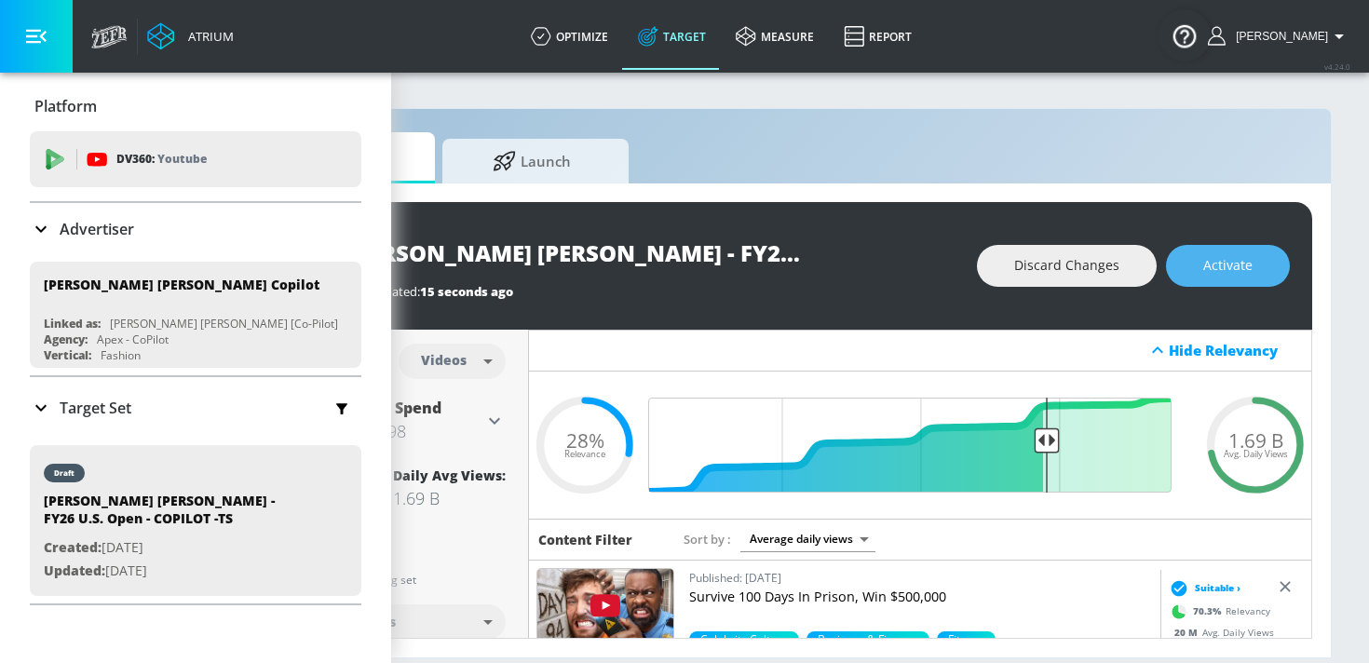
click at [1228, 282] on button "Activate" at bounding box center [1228, 266] width 124 height 42
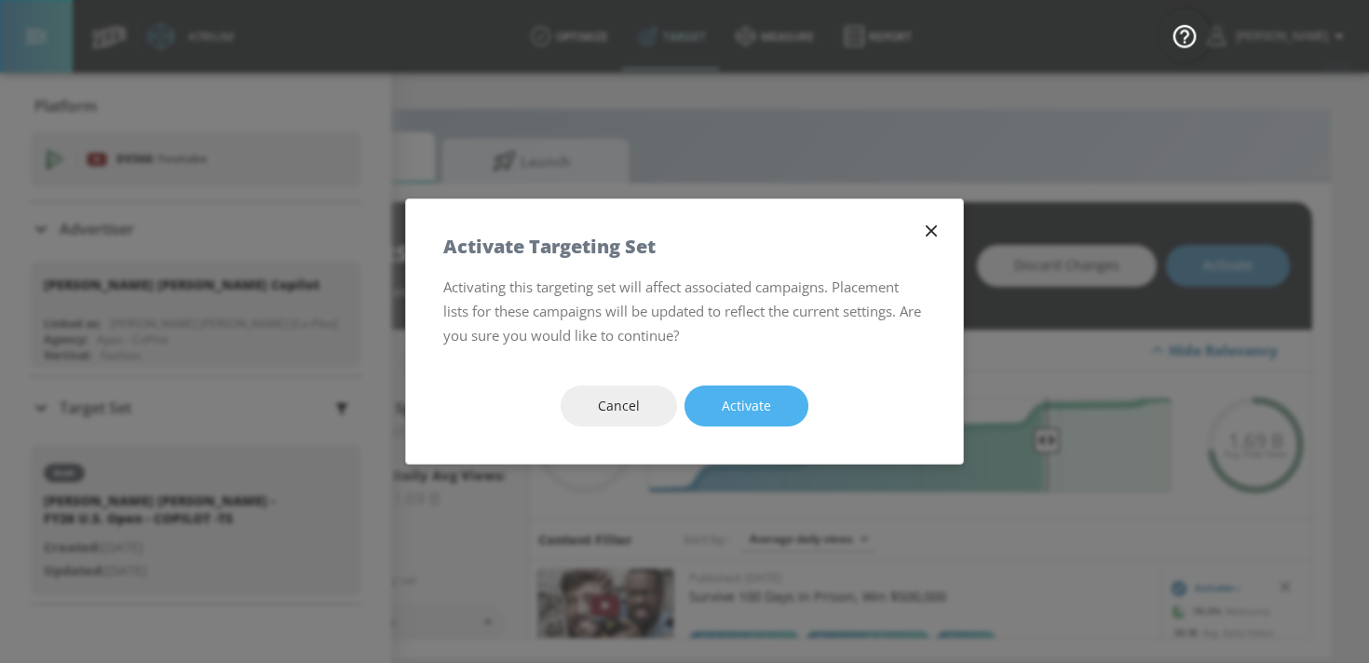
click at [796, 399] on button "Activate" at bounding box center [746, 406] width 124 height 42
